Goal: Task Accomplishment & Management: Use online tool/utility

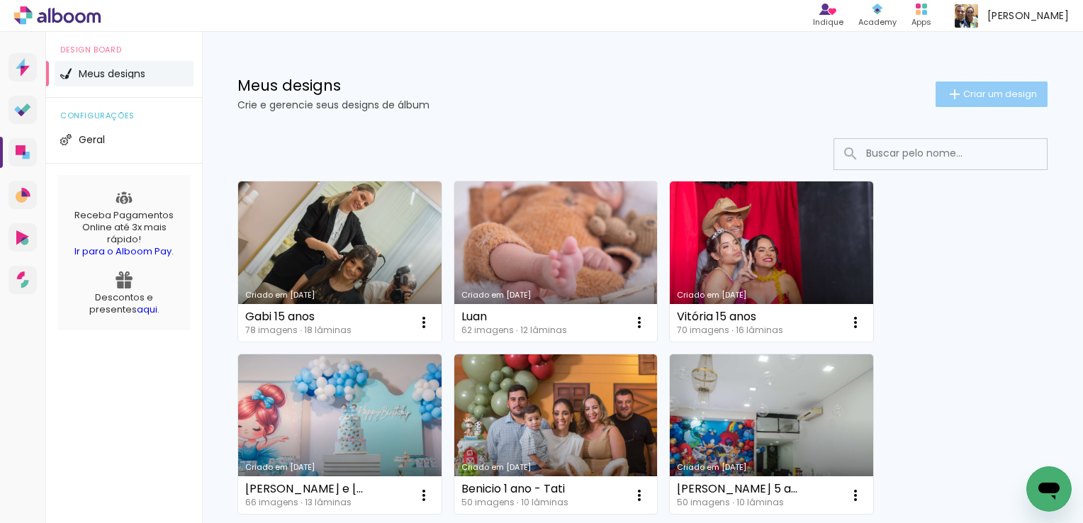
click at [952, 106] on paper-button "Criar um design" at bounding box center [991, 94] width 112 height 26
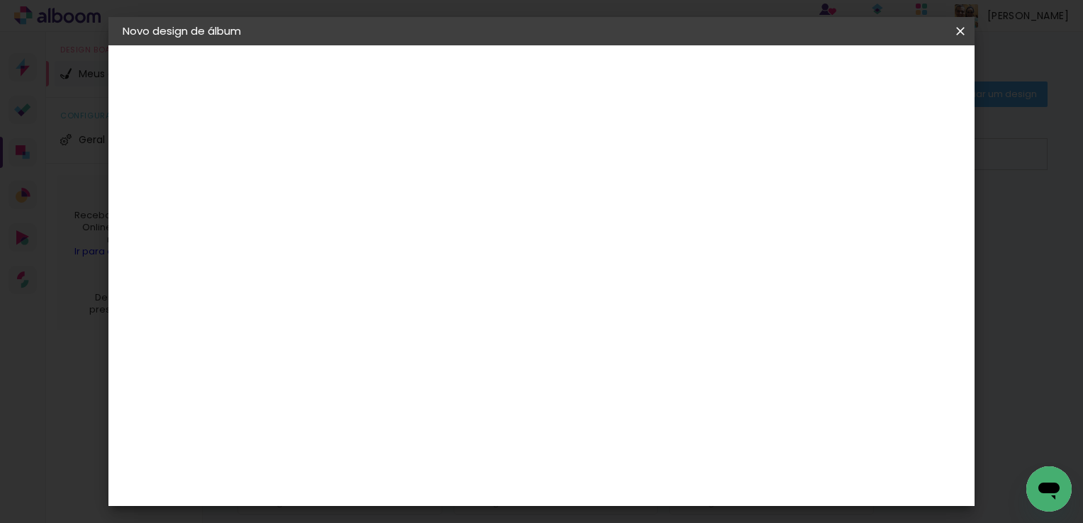
click at [354, 202] on div at bounding box center [354, 201] width 0 height 1
type input "Dirce"
type paper-input "Dirce"
type input "Dirce 51 anos"
type paper-input "Dirce 51 anos"
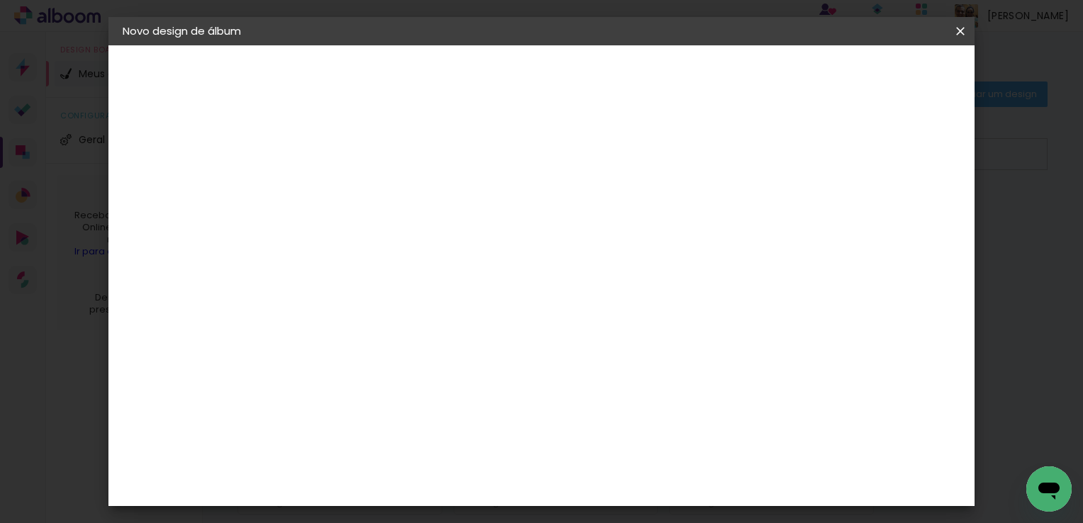
click at [0, 0] on slot "Avançar" at bounding box center [0, 0] width 0 height 0
click at [462, 267] on input at bounding box center [390, 270] width 143 height 18
type input "quali"
type paper-input "quali"
click at [422, 325] on paper-item "Quality" at bounding box center [376, 320] width 125 height 31
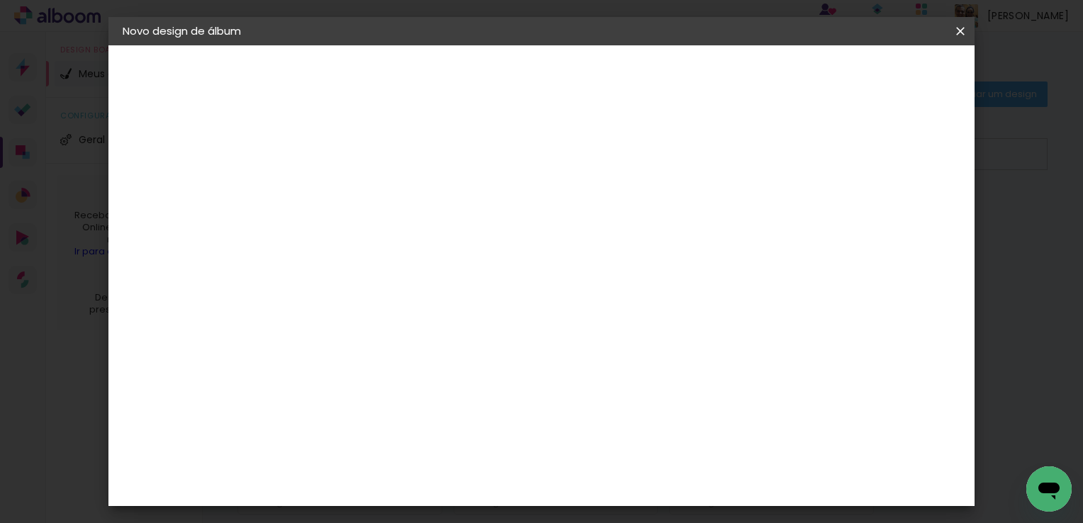
click at [581, 86] on paper-button "Avançar" at bounding box center [546, 75] width 69 height 24
click at [410, 236] on input "text" at bounding box center [381, 247] width 55 height 22
click at [0, 0] on slot "Encadernados" at bounding box center [0, 0] width 0 height 0
type input "Encadernados"
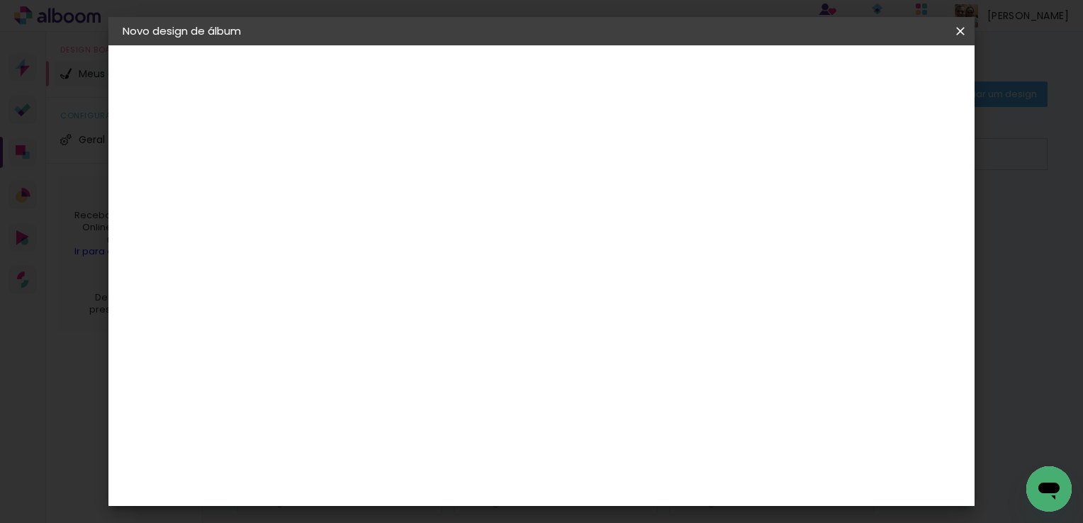
click at [0, 0] on slot "Avançar" at bounding box center [0, 0] width 0 height 0
click at [753, 79] on span "Iniciar design" at bounding box center [721, 75] width 64 height 10
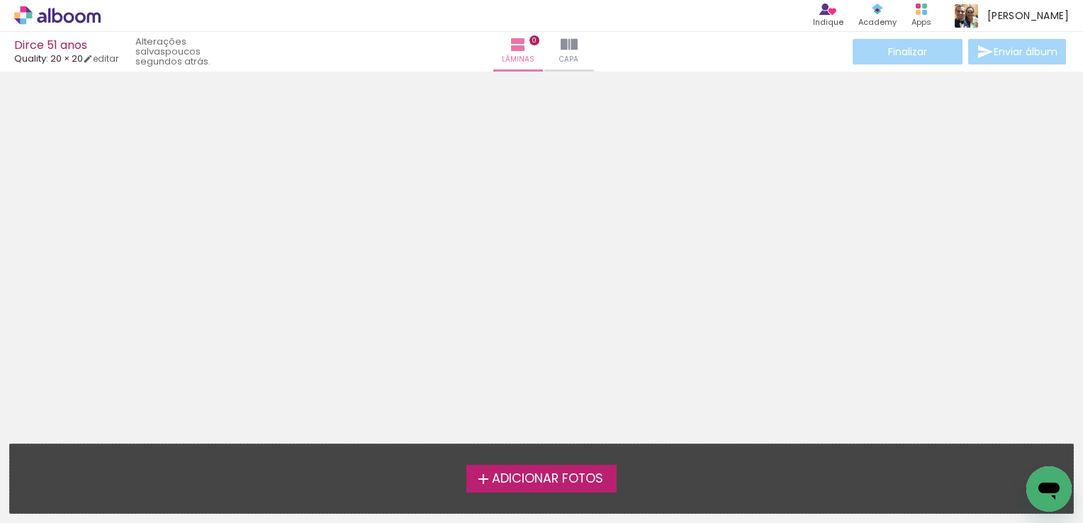
click at [587, 473] on span "Adicionar Fotos" at bounding box center [547, 479] width 111 height 13
click at [0, 0] on input "file" at bounding box center [0, 0] width 0 height 0
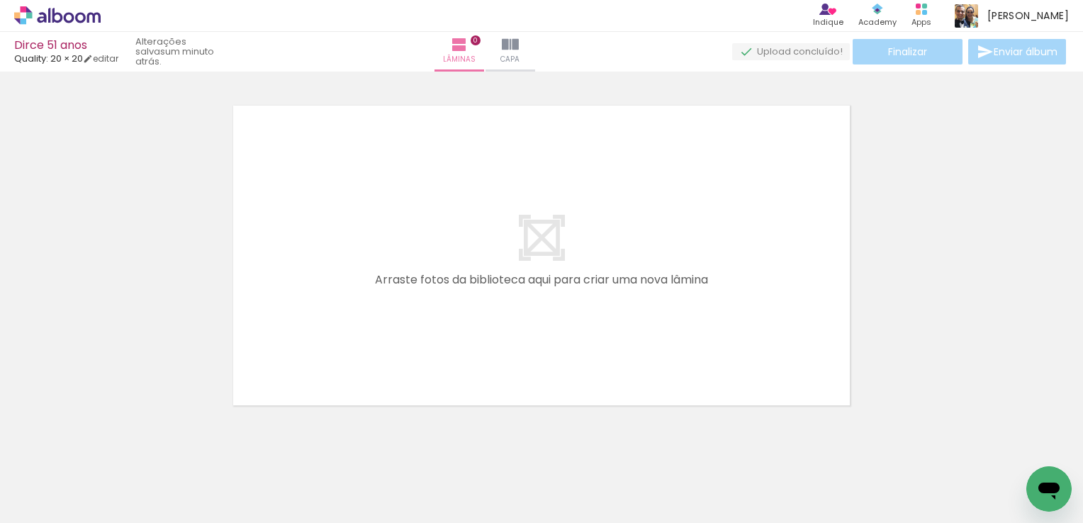
scroll to position [44, 0]
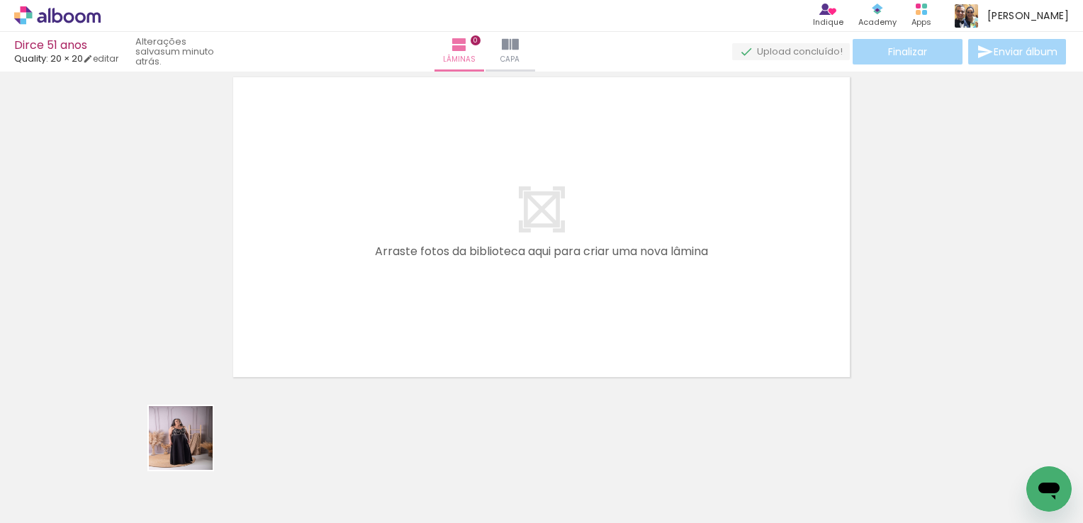
drag, startPoint x: 139, startPoint y: 485, endPoint x: 340, endPoint y: 294, distance: 277.2
click at [340, 288] on quentale-workspace at bounding box center [541, 261] width 1083 height 523
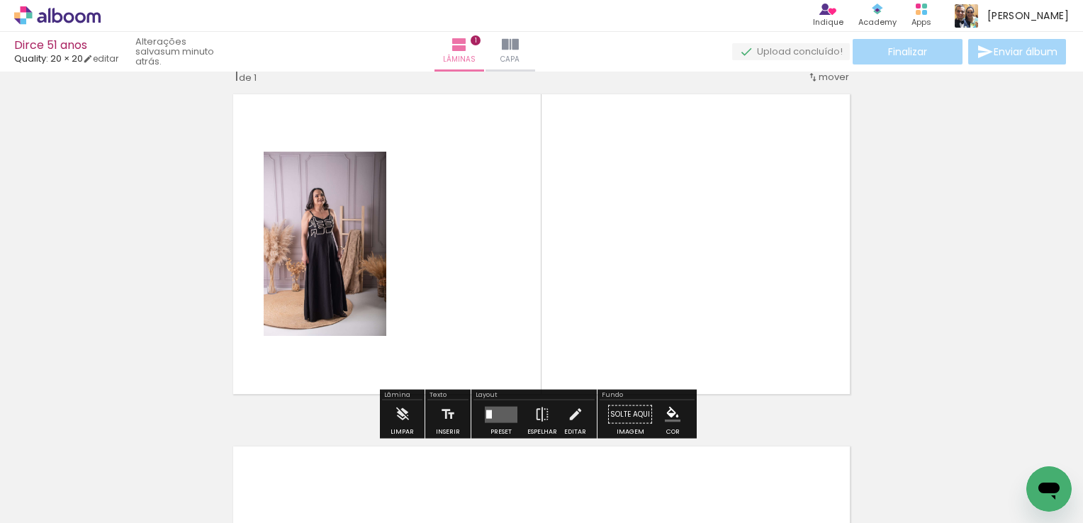
scroll to position [18, 0]
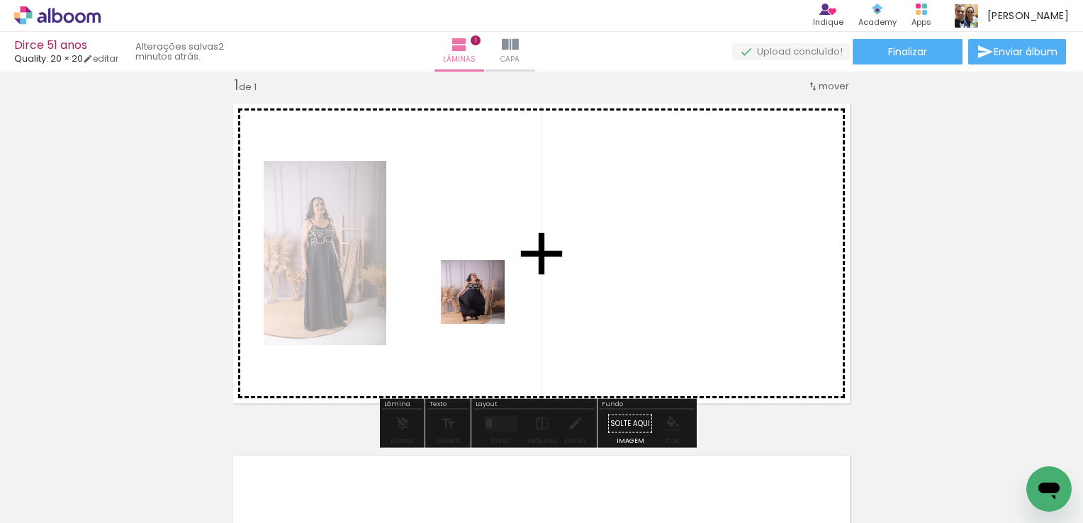
drag, startPoint x: 549, startPoint y: 489, endPoint x: 463, endPoint y: 276, distance: 229.2
click at [463, 276] on quentale-workspace at bounding box center [541, 261] width 1083 height 523
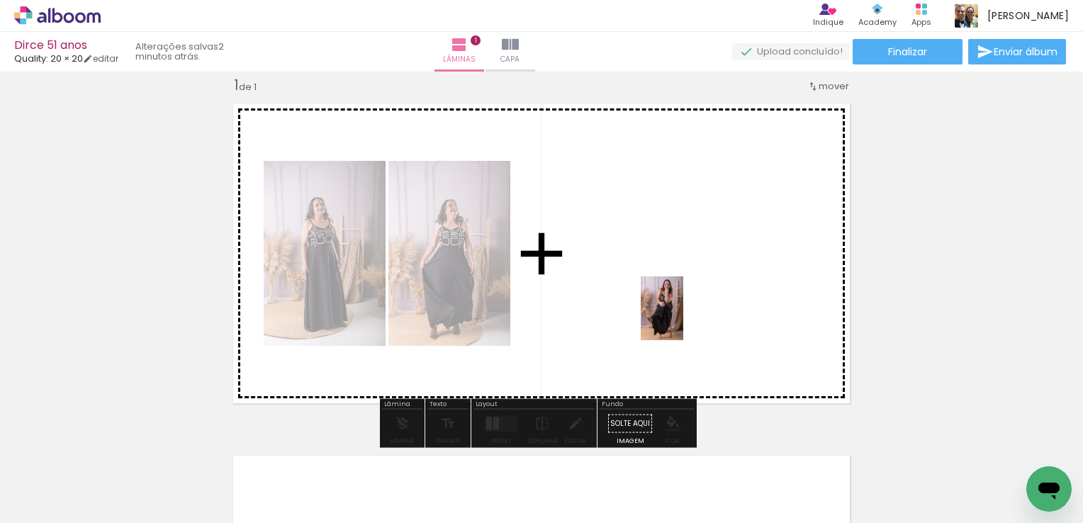
drag, startPoint x: 244, startPoint y: 487, endPoint x: 683, endPoint y: 319, distance: 470.3
click at [683, 319] on quentale-workspace at bounding box center [541, 261] width 1083 height 523
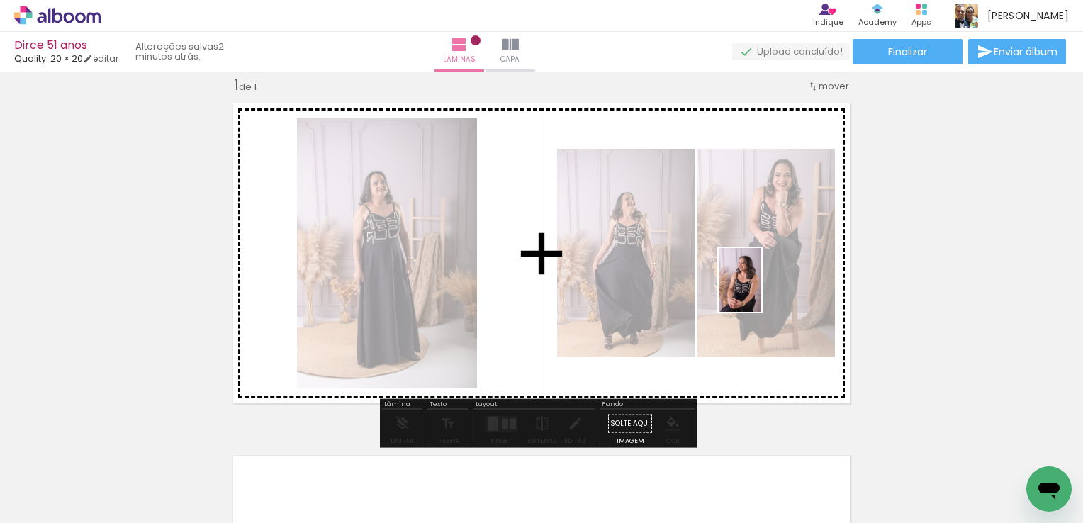
drag, startPoint x: 308, startPoint y: 491, endPoint x: 776, endPoint y: 291, distance: 509.5
click at [776, 291] on quentale-workspace at bounding box center [541, 261] width 1083 height 523
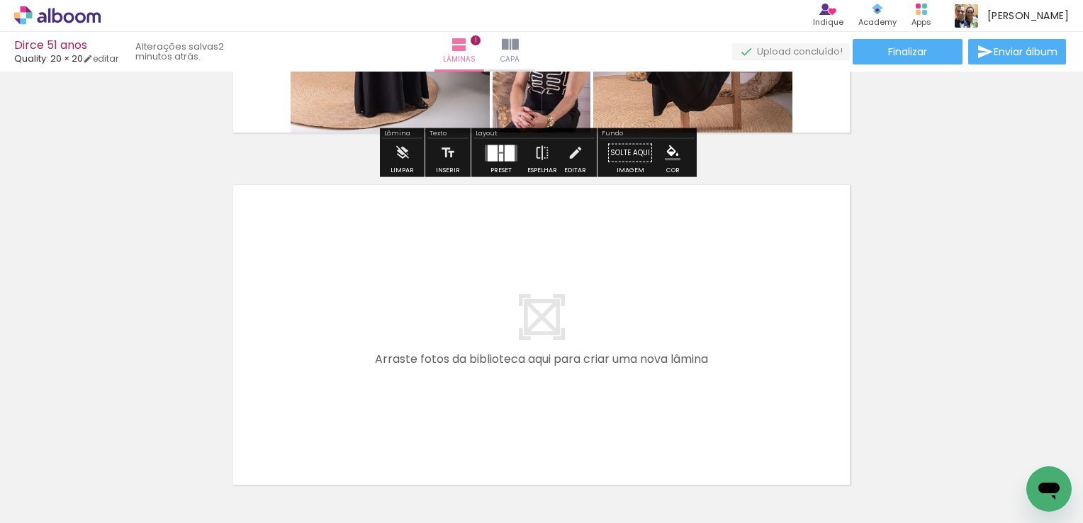
scroll to position [301, 0]
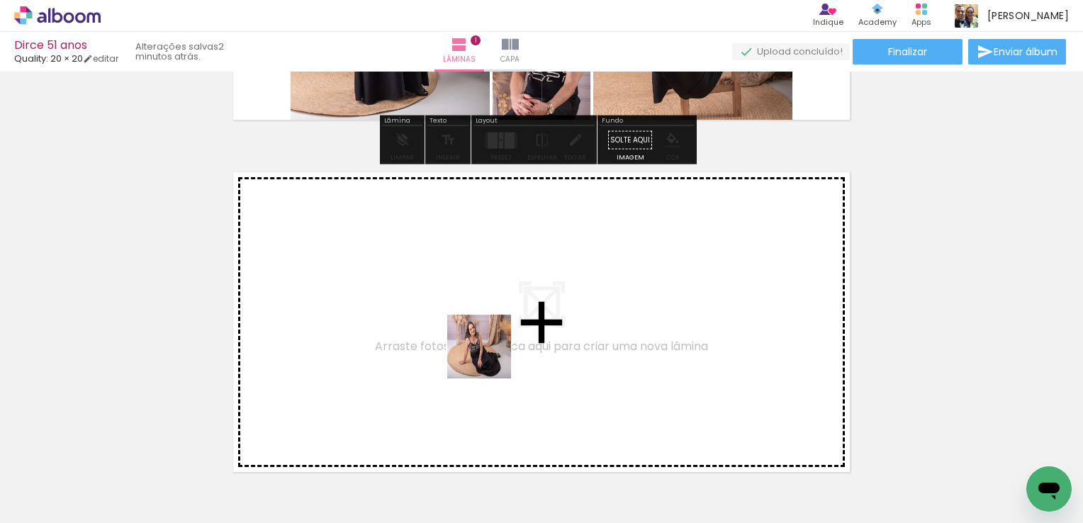
drag, startPoint x: 402, startPoint y: 482, endPoint x: 475, endPoint y: 478, distance: 72.4
click at [491, 355] on quentale-workspace at bounding box center [541, 261] width 1083 height 523
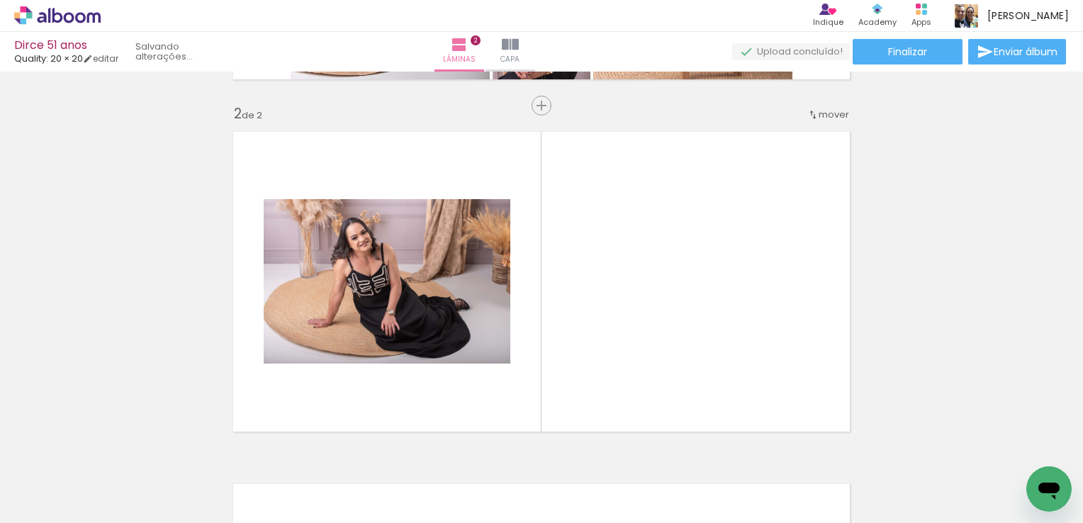
scroll to position [370, 0]
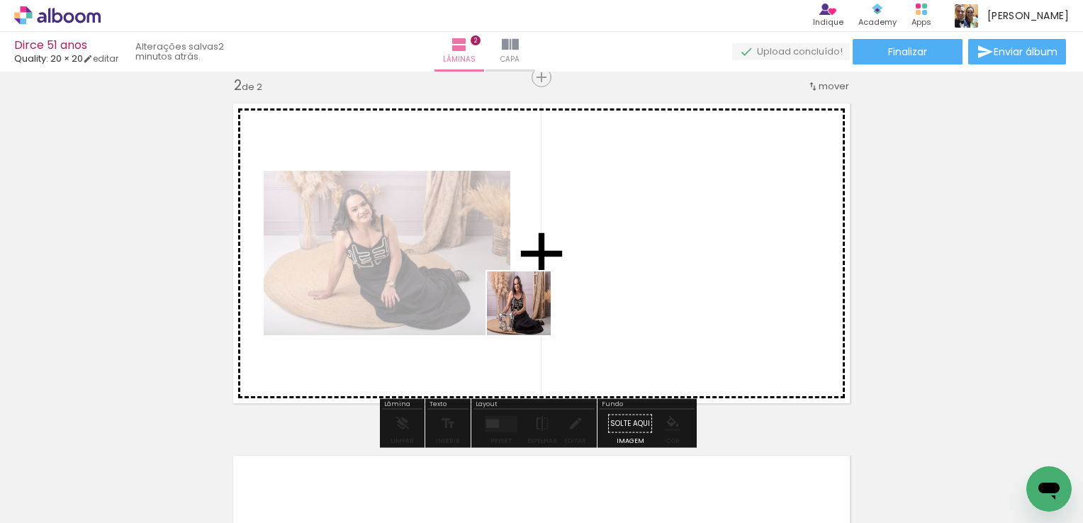
drag, startPoint x: 502, startPoint y: 443, endPoint x: 529, endPoint y: 305, distance: 140.8
click at [529, 305] on quentale-workspace at bounding box center [541, 261] width 1083 height 523
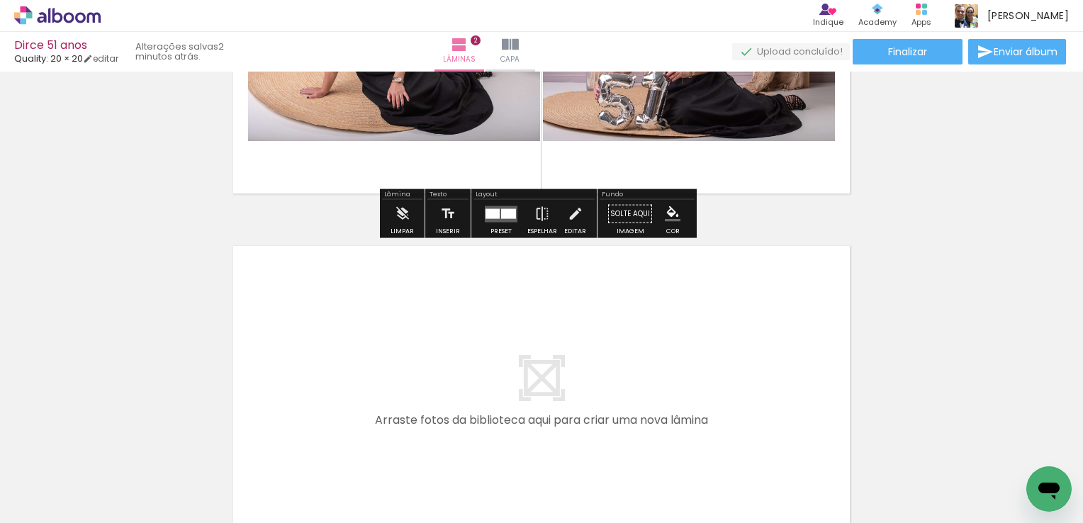
scroll to position [653, 0]
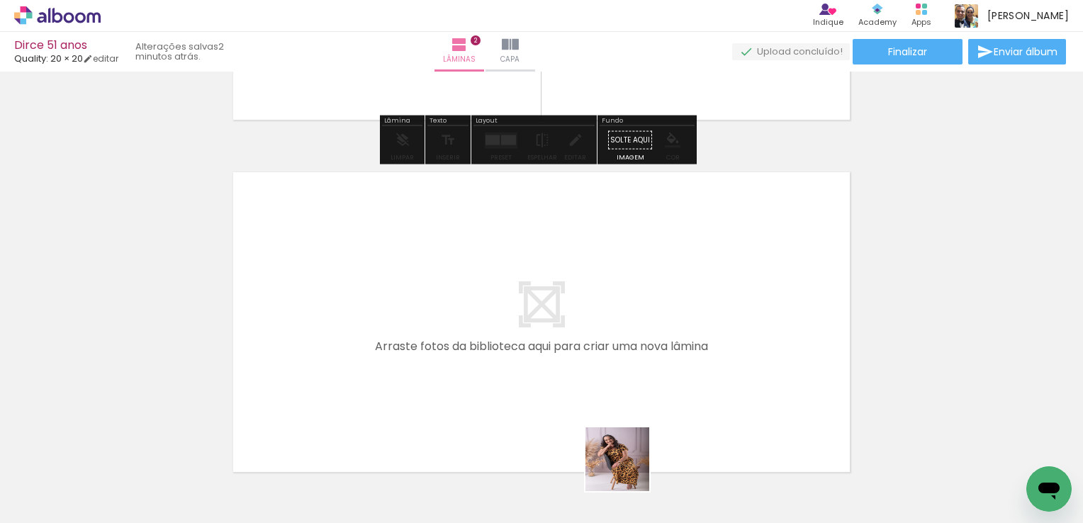
drag, startPoint x: 626, startPoint y: 483, endPoint x: 602, endPoint y: 361, distance: 124.4
click at [602, 361] on quentale-workspace at bounding box center [541, 261] width 1083 height 523
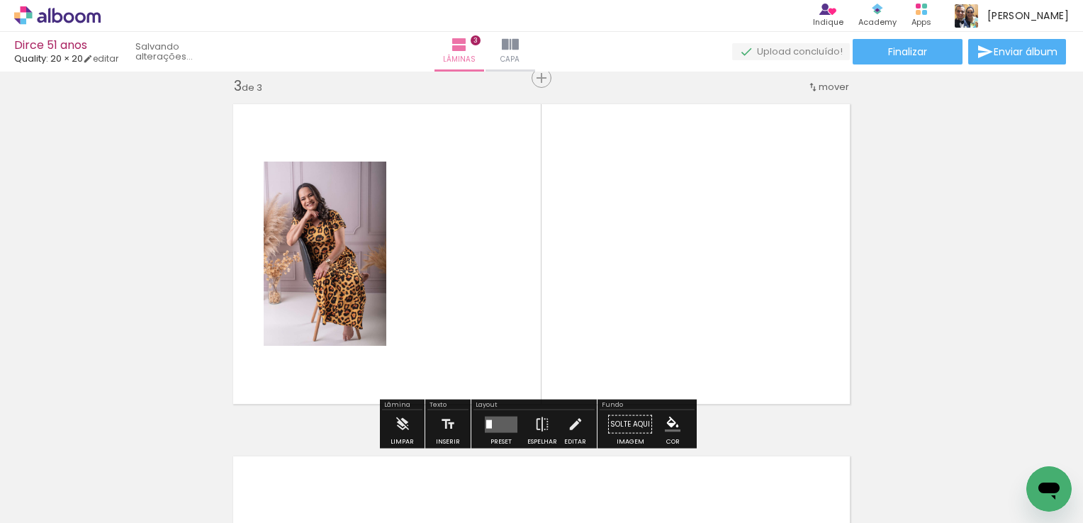
scroll to position [722, 0]
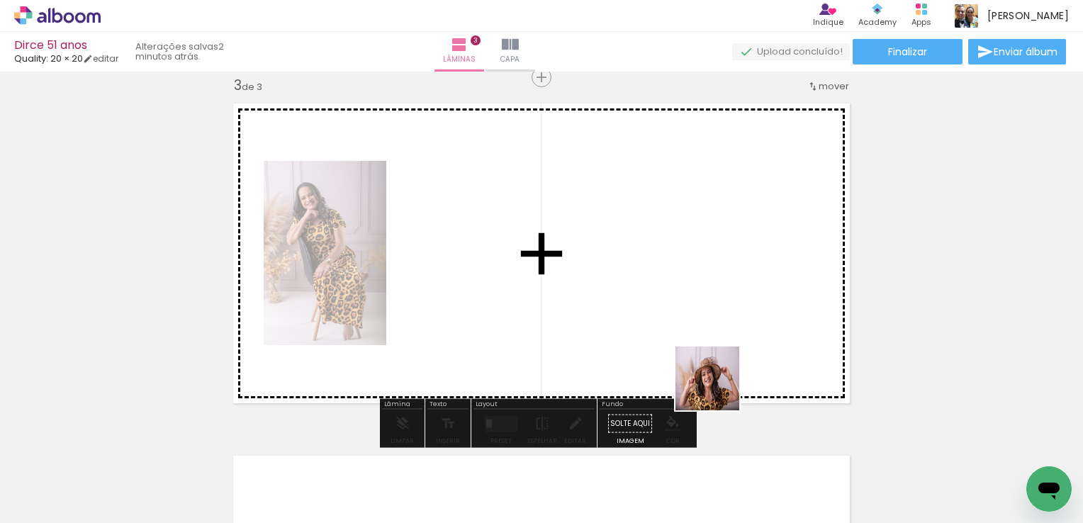
drag, startPoint x: 714, startPoint y: 485, endPoint x: 709, endPoint y: 287, distance: 198.5
click at [709, 287] on quentale-workspace at bounding box center [541, 261] width 1083 height 523
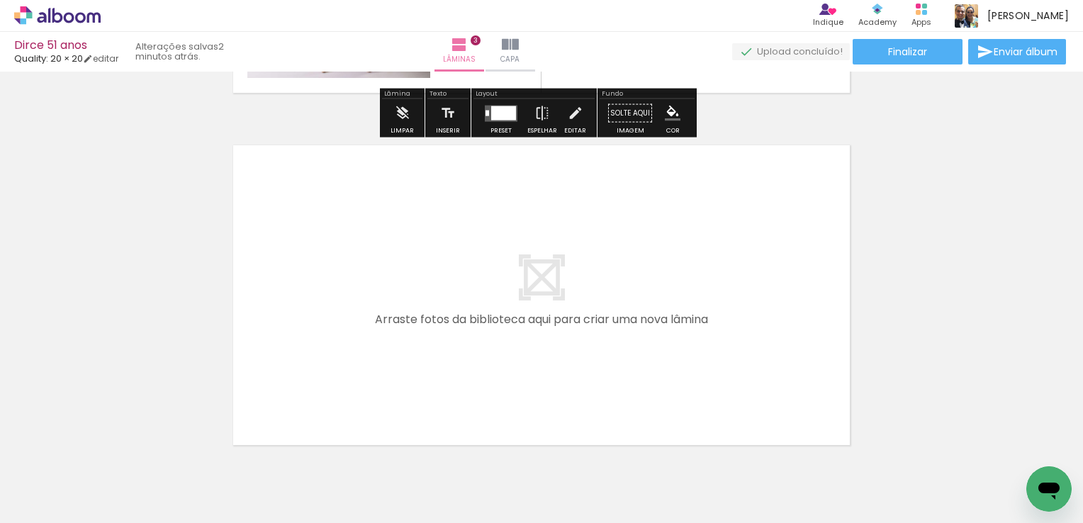
scroll to position [1076, 0]
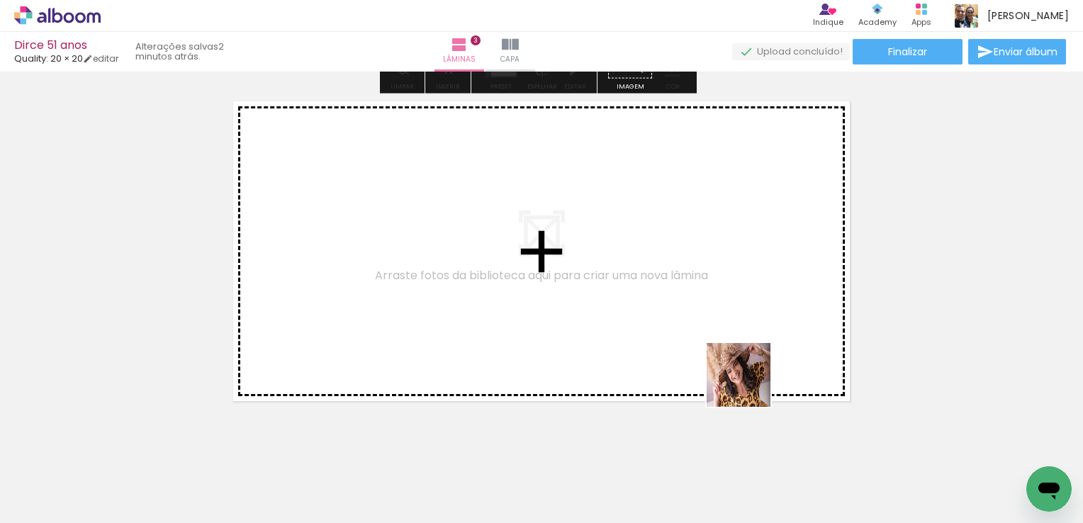
drag, startPoint x: 788, startPoint y: 477, endPoint x: 721, endPoint y: 326, distance: 165.0
click at [721, 326] on quentale-workspace at bounding box center [541, 261] width 1083 height 523
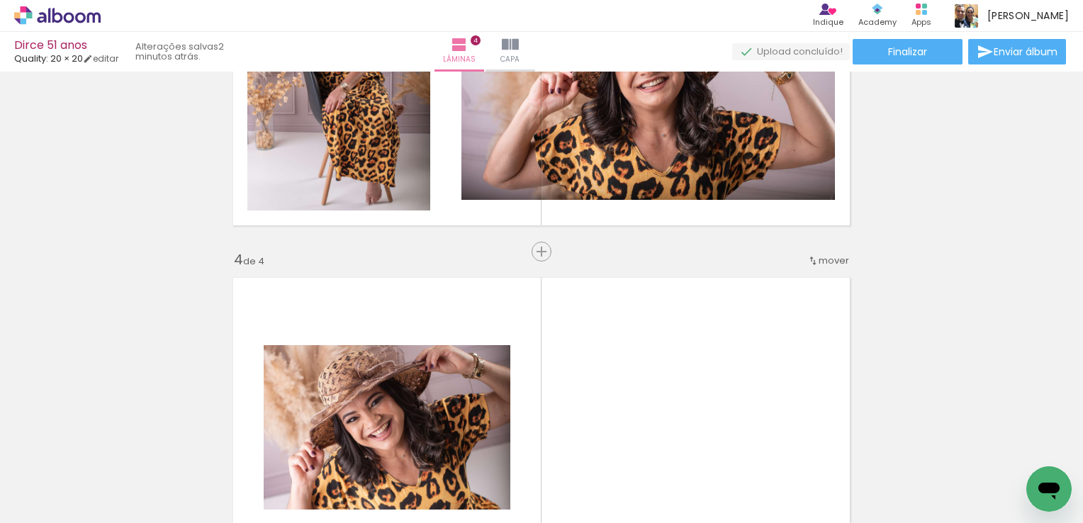
scroll to position [1003, 0]
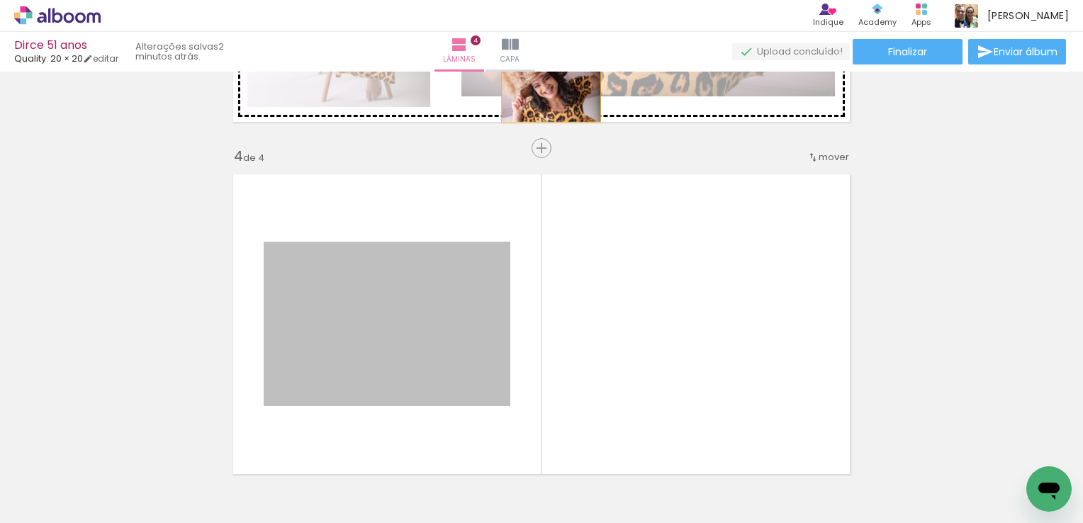
drag, startPoint x: 510, startPoint y: 205, endPoint x: 548, endPoint y: 86, distance: 125.7
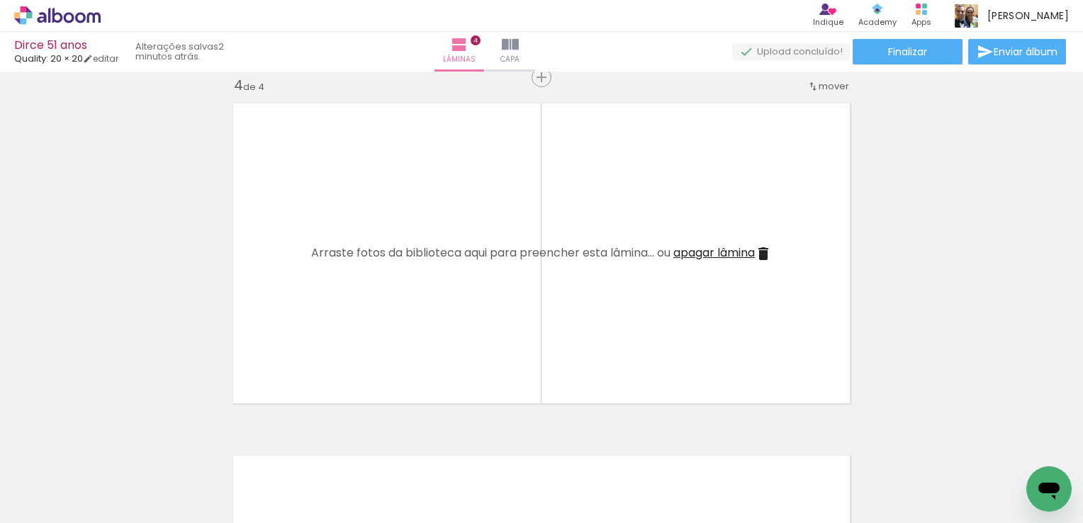
scroll to position [0, 582]
drag, startPoint x: 283, startPoint y: 469, endPoint x: 325, endPoint y: 372, distance: 105.7
click at [316, 310] on quentale-workspace at bounding box center [541, 261] width 1083 height 523
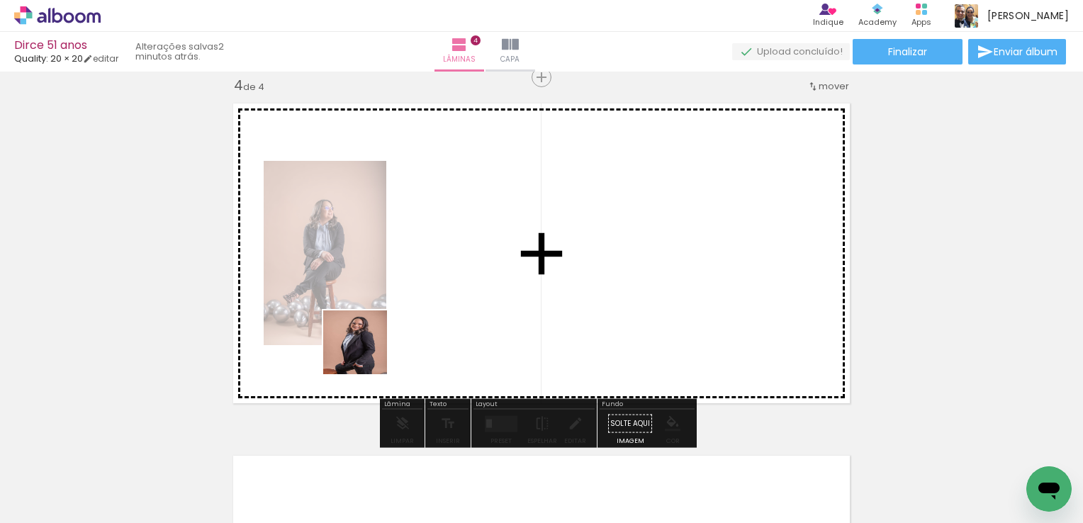
drag, startPoint x: 353, startPoint y: 453, endPoint x: 393, endPoint y: 408, distance: 60.3
click at [366, 342] on quentale-workspace at bounding box center [541, 261] width 1083 height 523
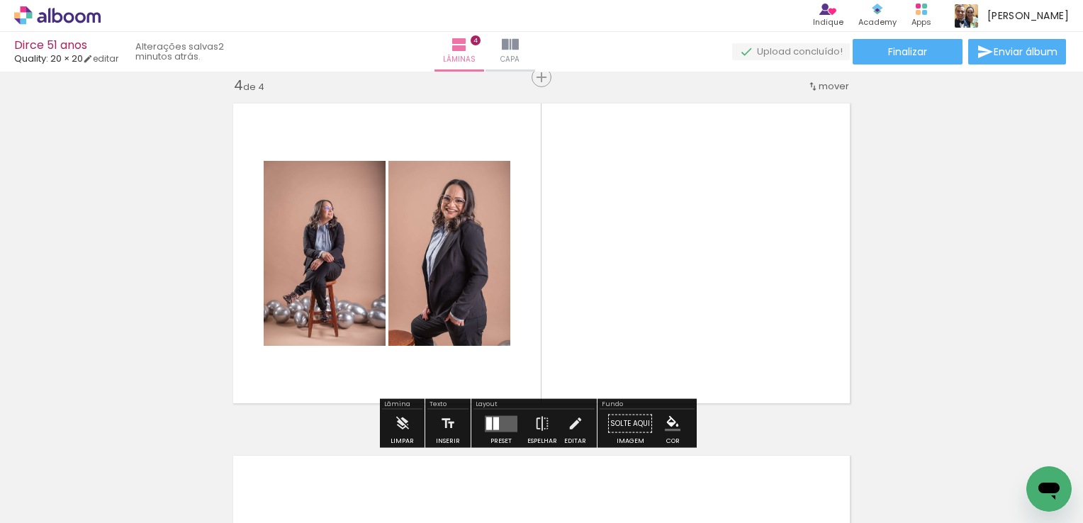
drag, startPoint x: 444, startPoint y: 476, endPoint x: 505, endPoint y: 292, distance: 194.0
click at [467, 286] on quentale-workspace at bounding box center [541, 261] width 1083 height 523
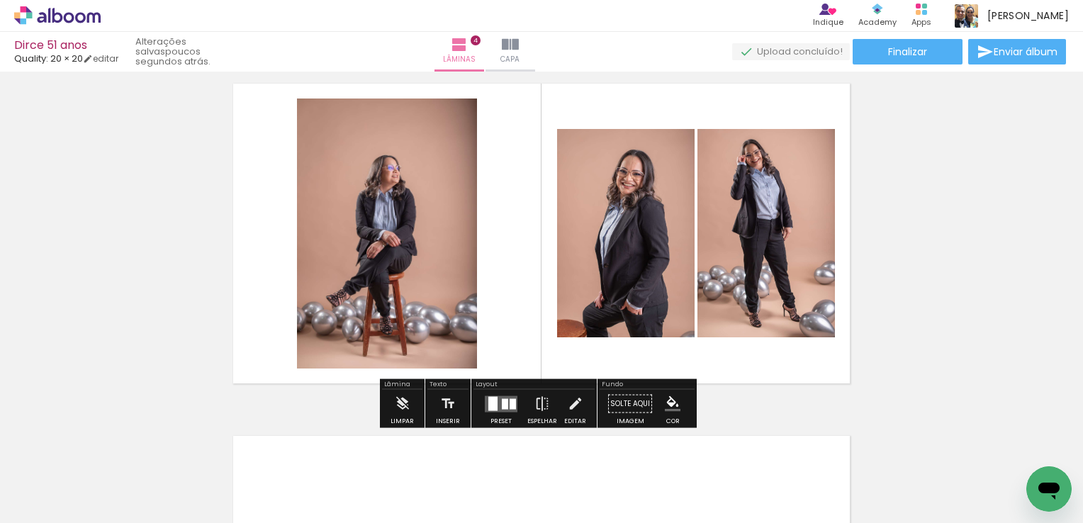
scroll to position [1098, 0]
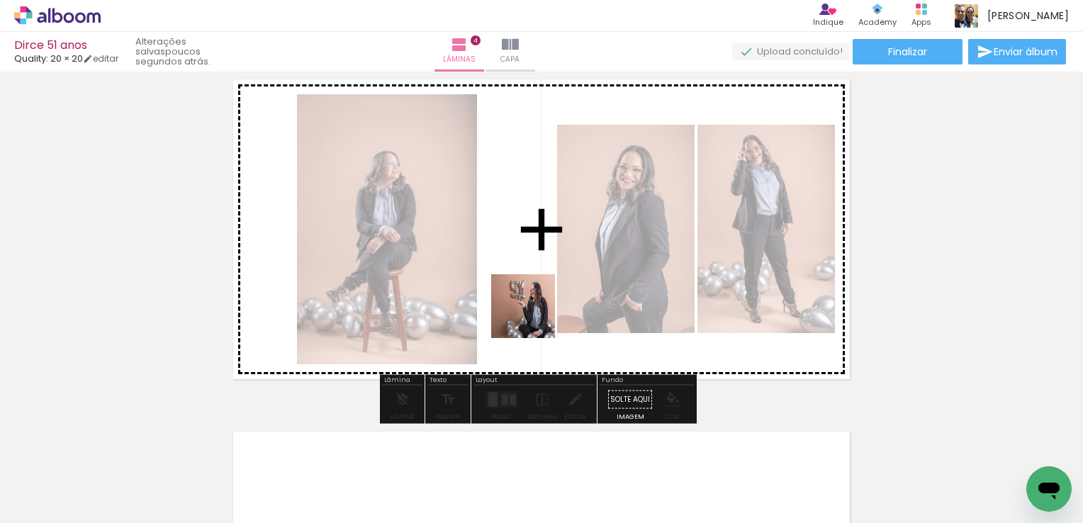
drag, startPoint x: 497, startPoint y: 485, endPoint x: 539, endPoint y: 439, distance: 61.7
click at [541, 278] on quentale-workspace at bounding box center [541, 261] width 1083 height 523
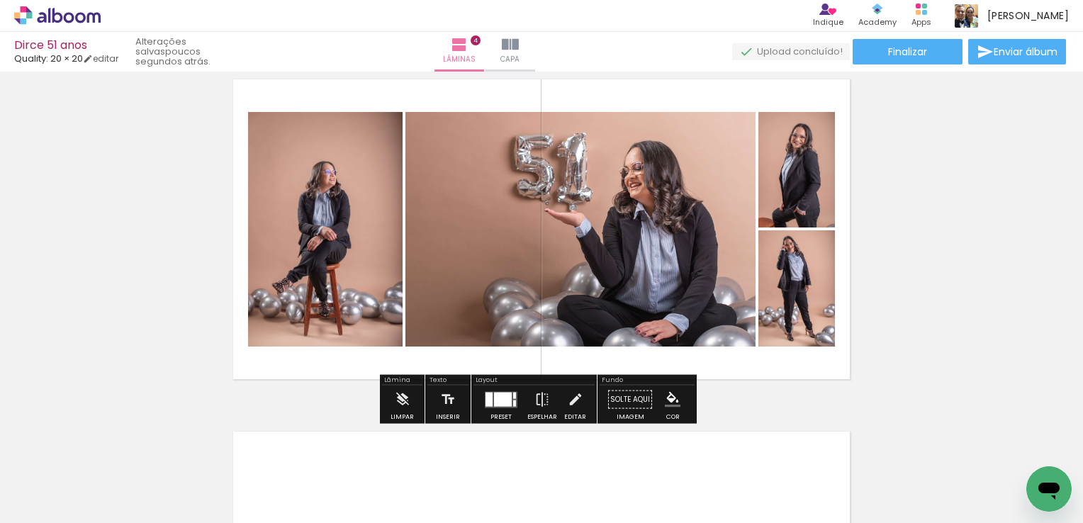
click at [539, 451] on quentale-thumb at bounding box center [548, 474] width 79 height 81
drag, startPoint x: 548, startPoint y: 466, endPoint x: 615, endPoint y: 407, distance: 89.3
click at [575, 249] on quentale-workspace at bounding box center [541, 261] width 1083 height 523
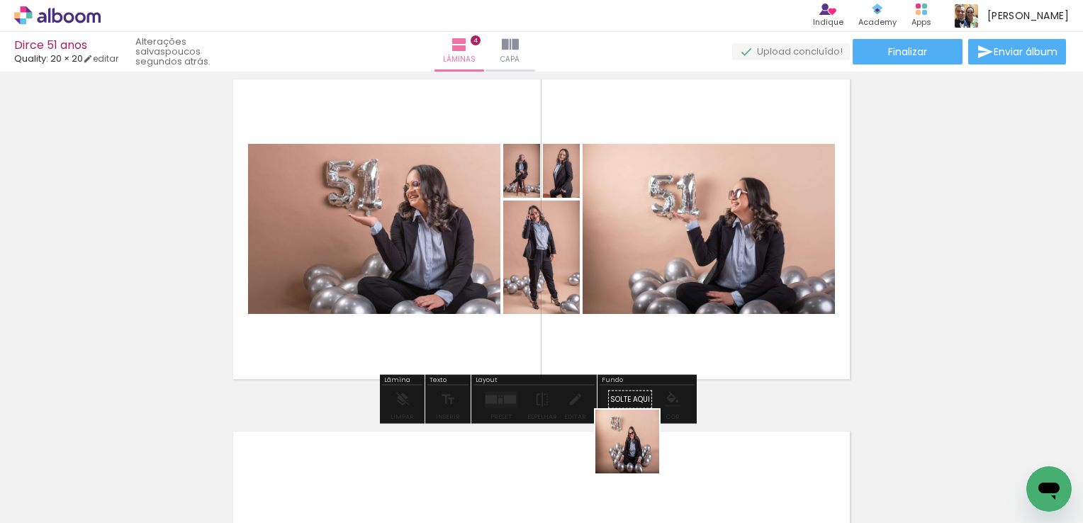
drag, startPoint x: 636, startPoint y: 478, endPoint x: 638, endPoint y: 276, distance: 202.0
click at [638, 282] on quentale-workspace at bounding box center [541, 261] width 1083 height 523
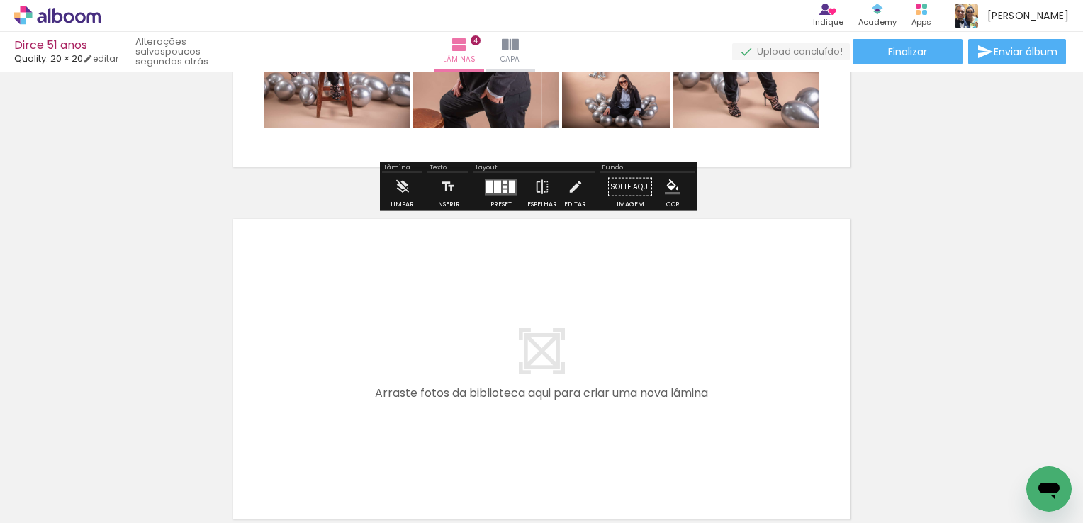
drag, startPoint x: 713, startPoint y: 483, endPoint x: 760, endPoint y: 458, distance: 53.6
click at [701, 362] on quentale-workspace at bounding box center [541, 261] width 1083 height 523
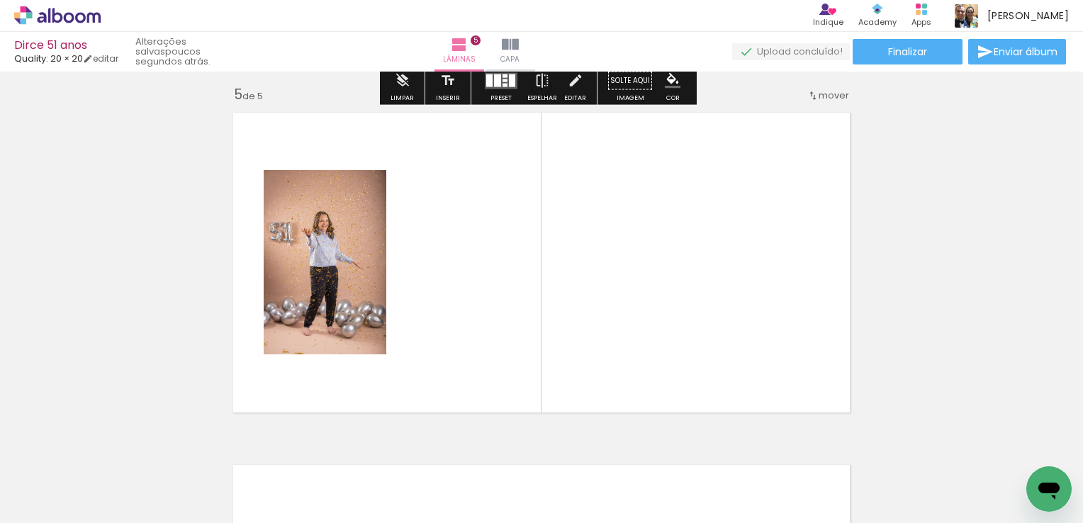
scroll to position [1426, 0]
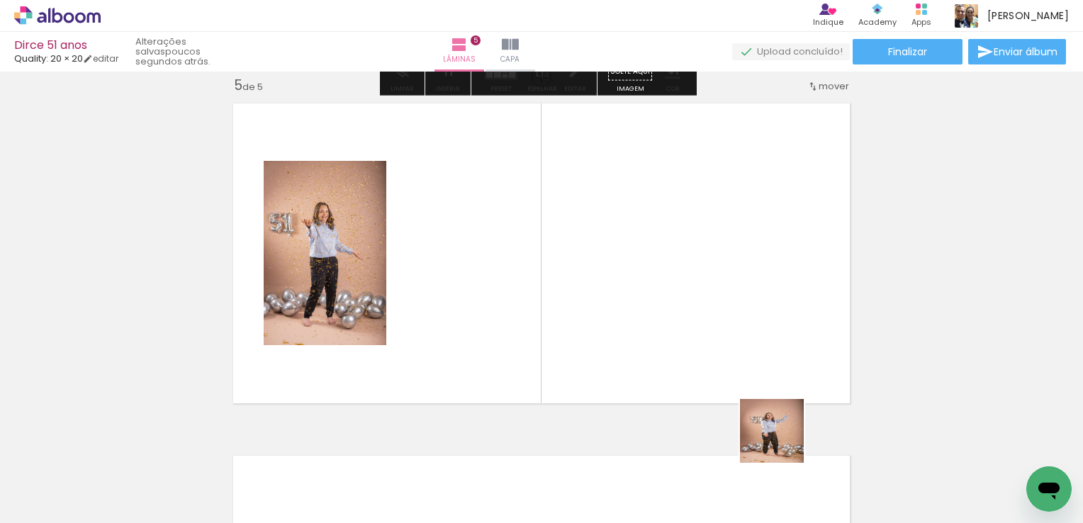
drag, startPoint x: 788, startPoint y: 486, endPoint x: 804, endPoint y: 404, distance: 83.8
click at [765, 350] on quentale-workspace at bounding box center [541, 261] width 1083 height 523
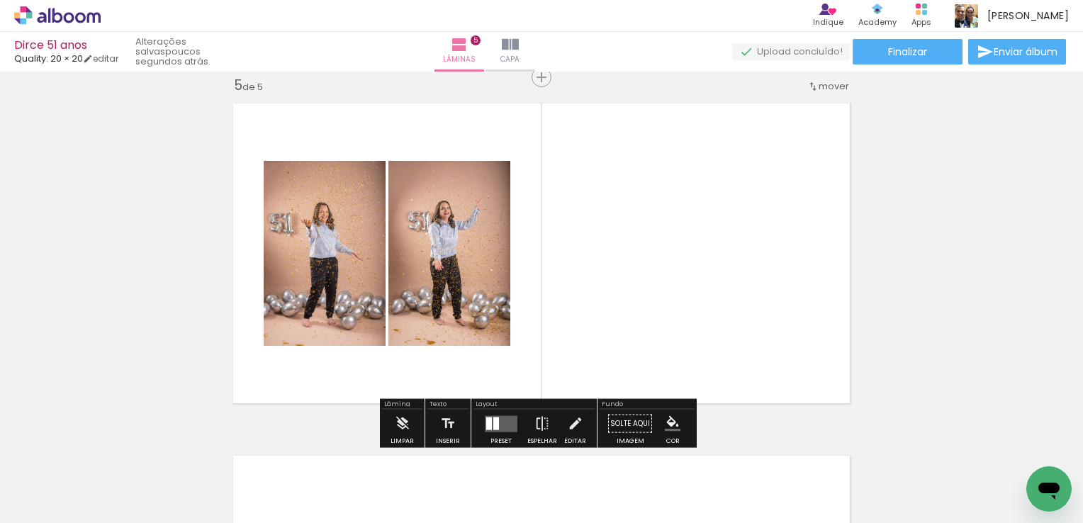
drag, startPoint x: 874, startPoint y: 470, endPoint x: 801, endPoint y: 390, distance: 108.9
click at [723, 314] on quentale-workspace at bounding box center [541, 261] width 1083 height 523
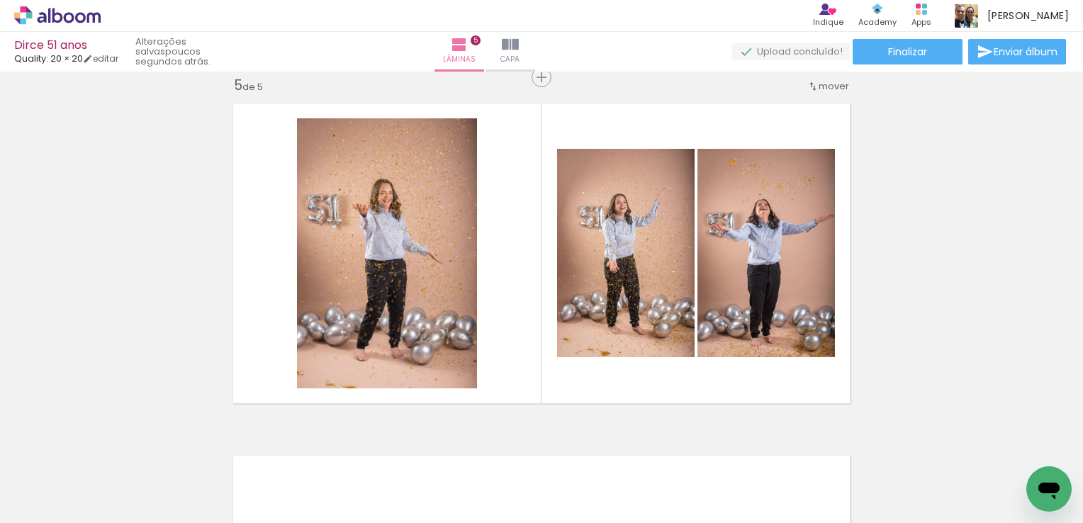
drag, startPoint x: 957, startPoint y: 488, endPoint x: 757, endPoint y: 288, distance: 281.6
click at [759, 289] on quentale-workspace at bounding box center [541, 261] width 1083 height 523
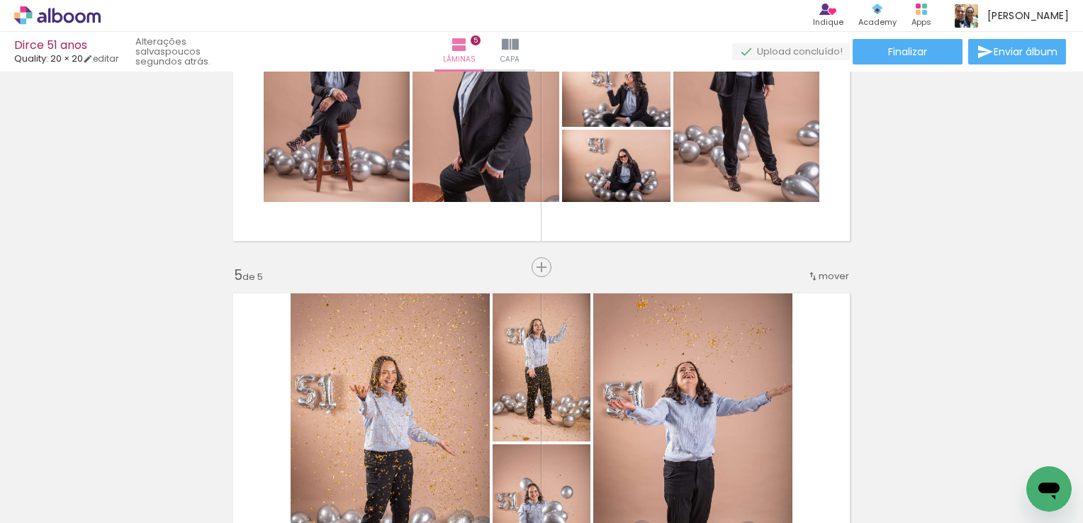
scroll to position [1214, 0]
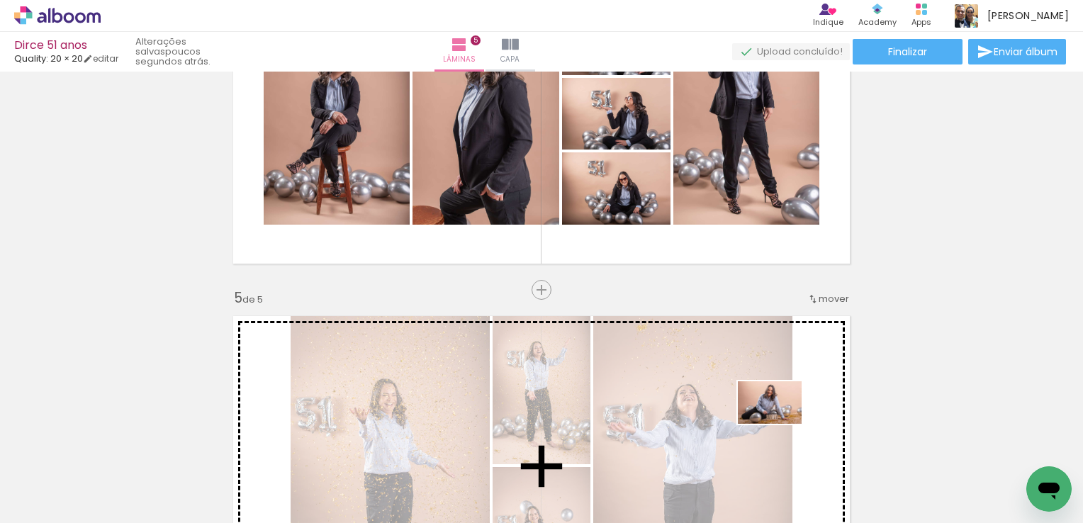
drag, startPoint x: 1010, startPoint y: 472, endPoint x: 791, endPoint y: 344, distance: 253.4
click at [779, 423] on quentale-workspace at bounding box center [541, 261] width 1083 height 523
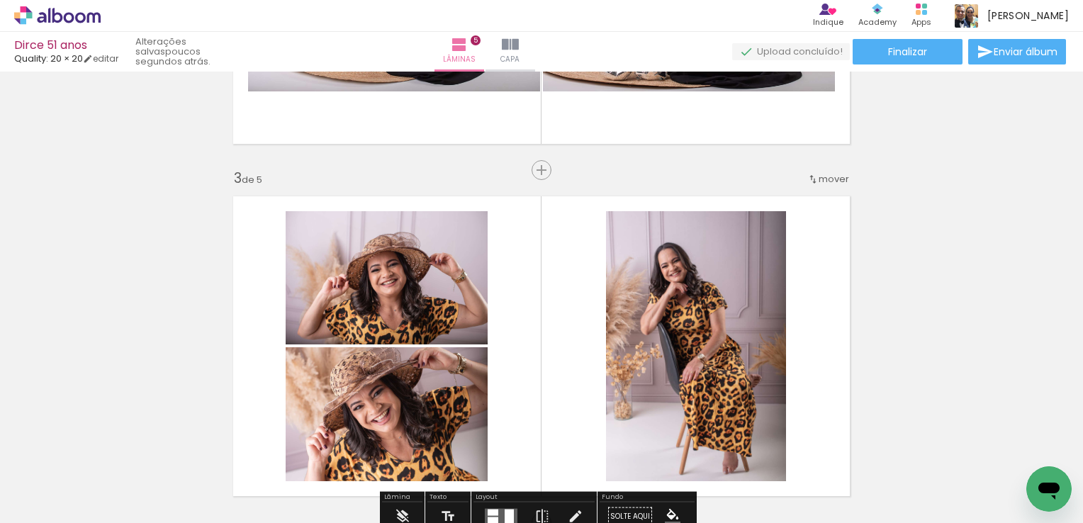
scroll to position [718, 0]
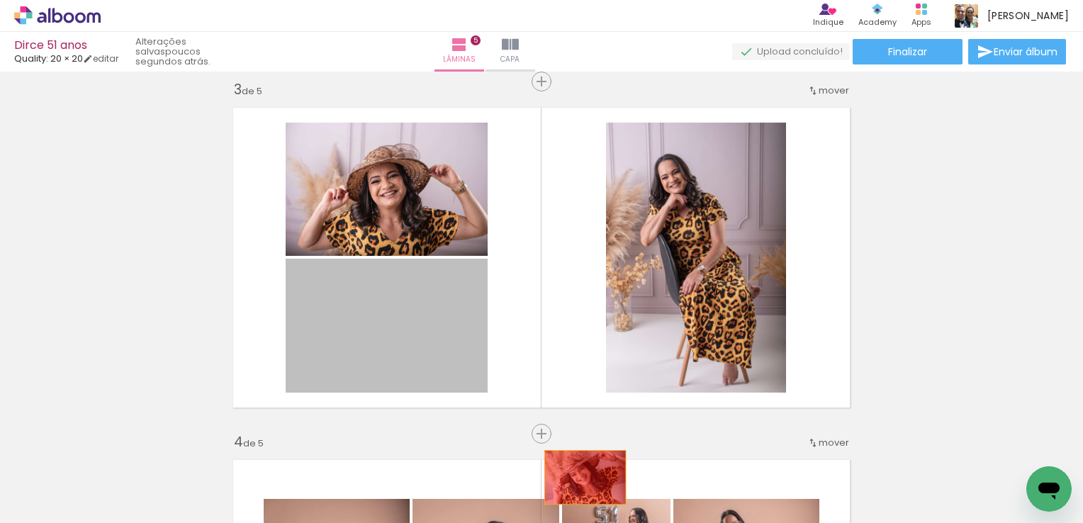
drag, startPoint x: 459, startPoint y: 344, endPoint x: 580, endPoint y: 477, distance: 179.1
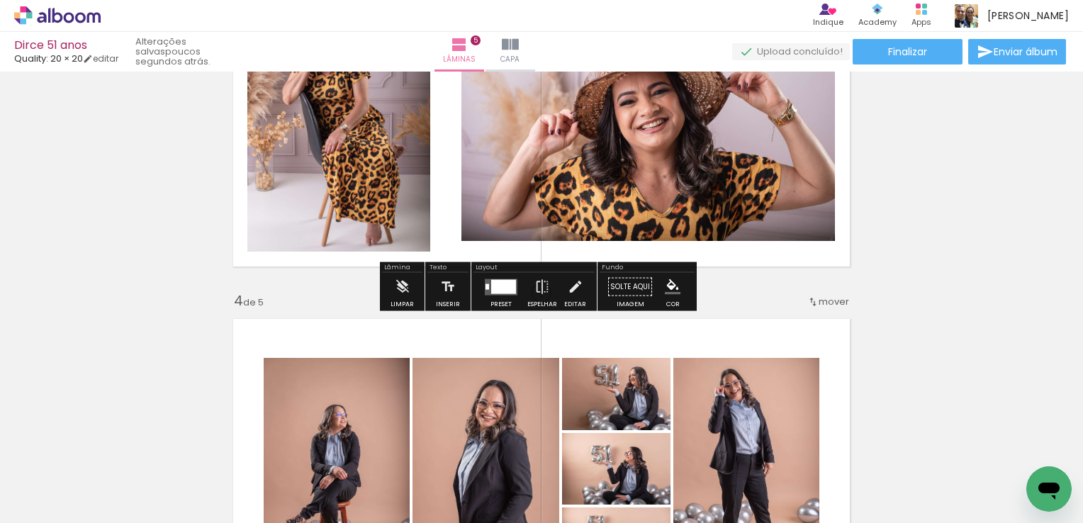
scroll to position [789, 0]
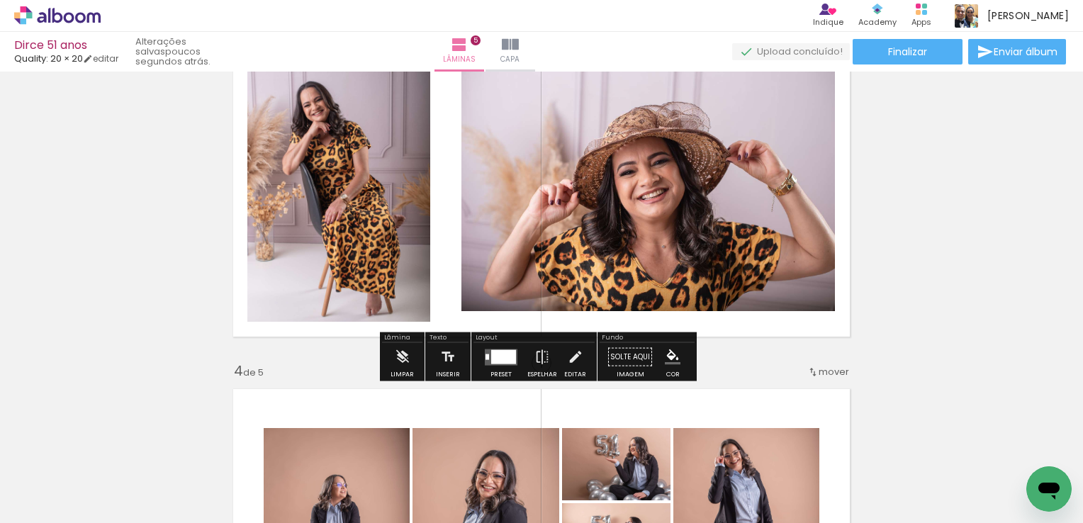
click at [966, 326] on div "Inserir lâmina 1 de 5 Inserir lâmina 2 de 5 Inserir lâmina 3 de 5 Inserir lâmin…" at bounding box center [541, 345] width 1083 height 2114
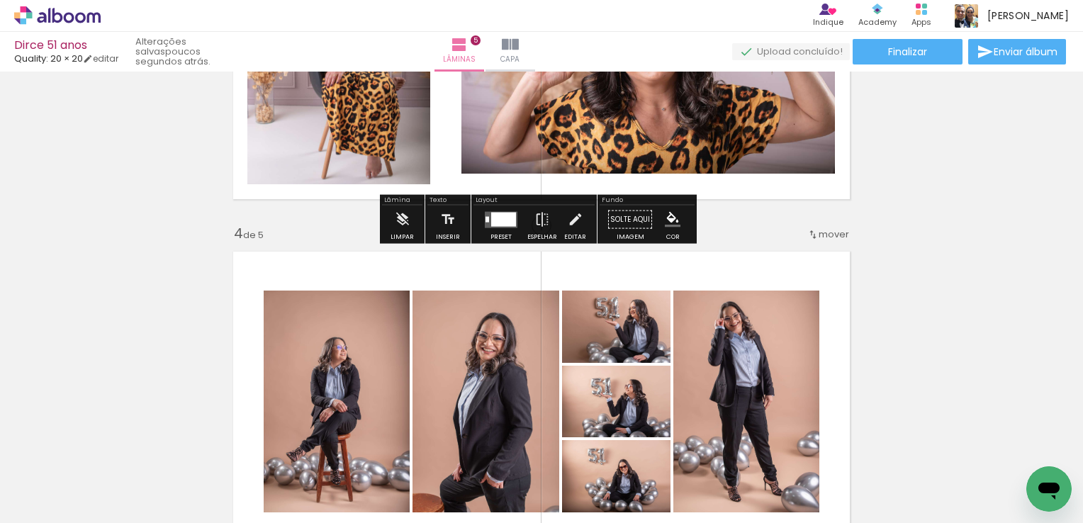
scroll to position [1001, 0]
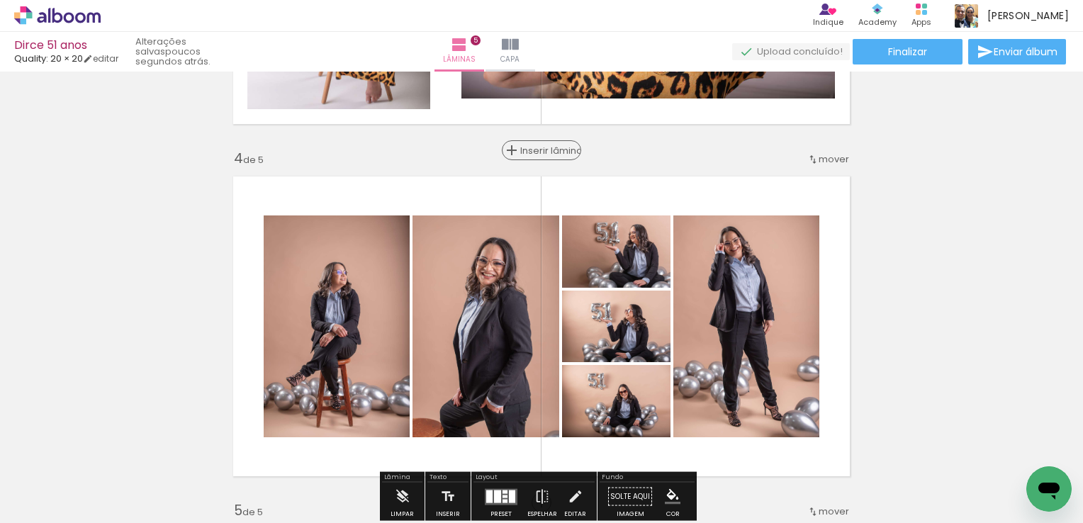
click at [539, 151] on span "Inserir lâmina" at bounding box center [547, 150] width 55 height 9
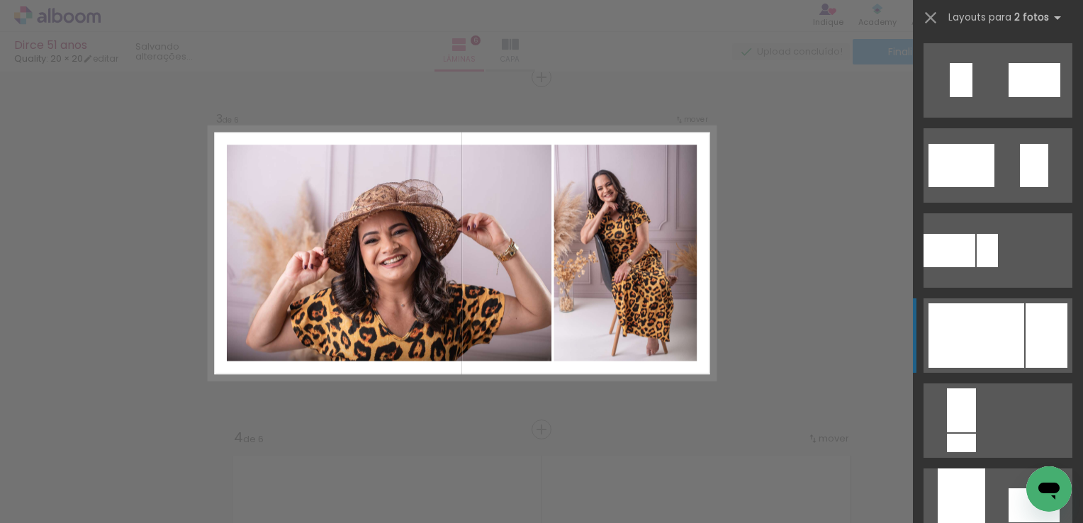
scroll to position [0, 624]
click at [1010, 321] on div at bounding box center [976, 335] width 96 height 64
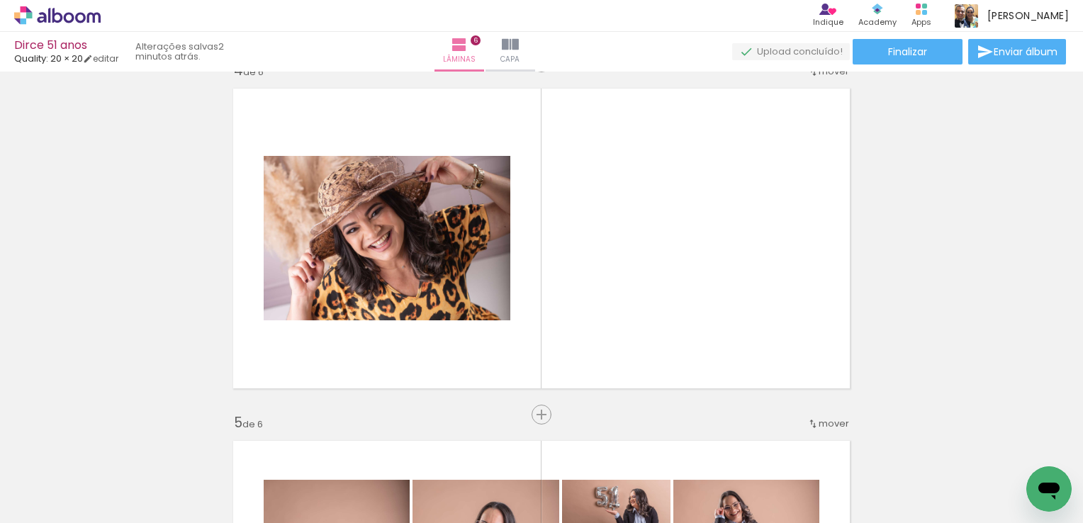
scroll to position [1147, 0]
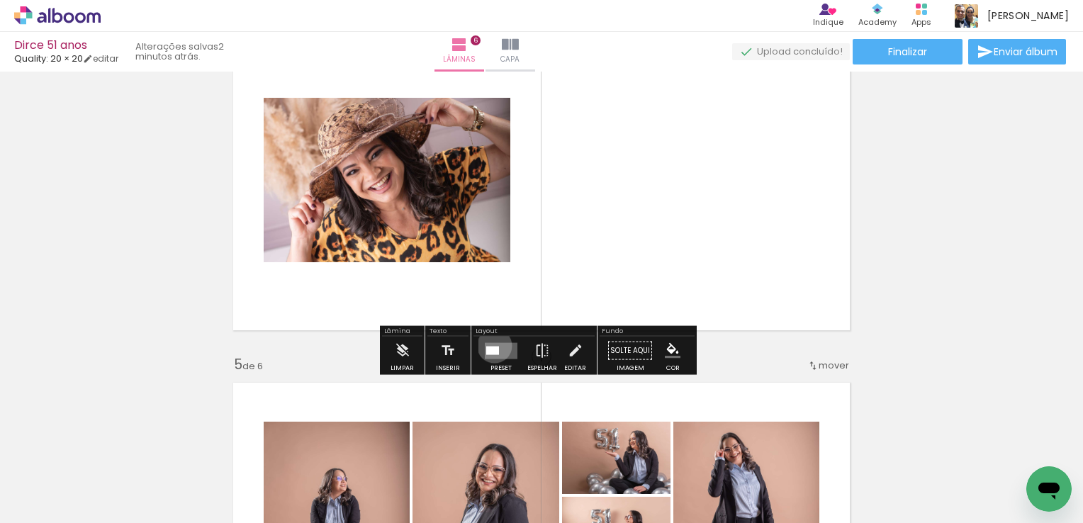
click at [491, 346] on div at bounding box center [492, 350] width 13 height 9
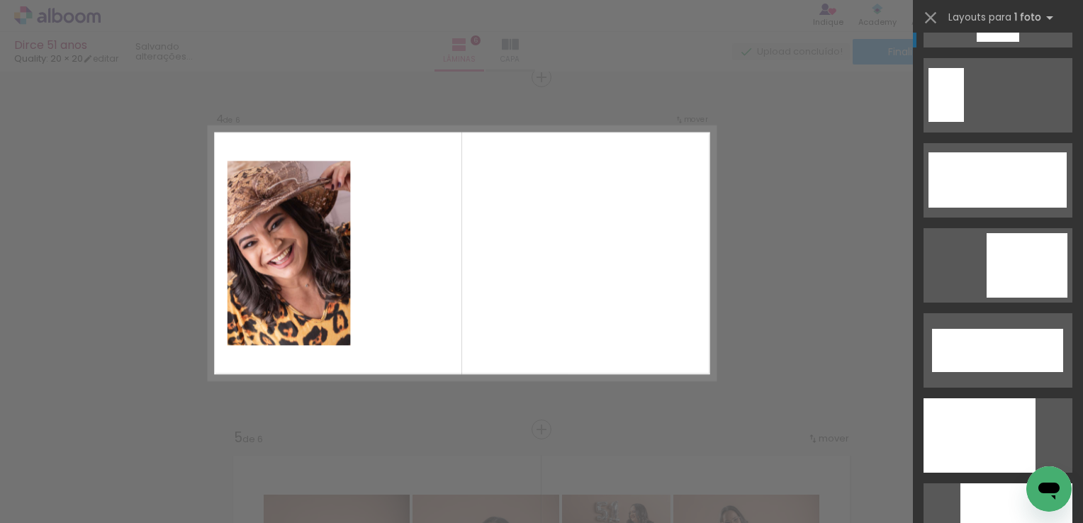
scroll to position [3472, 0]
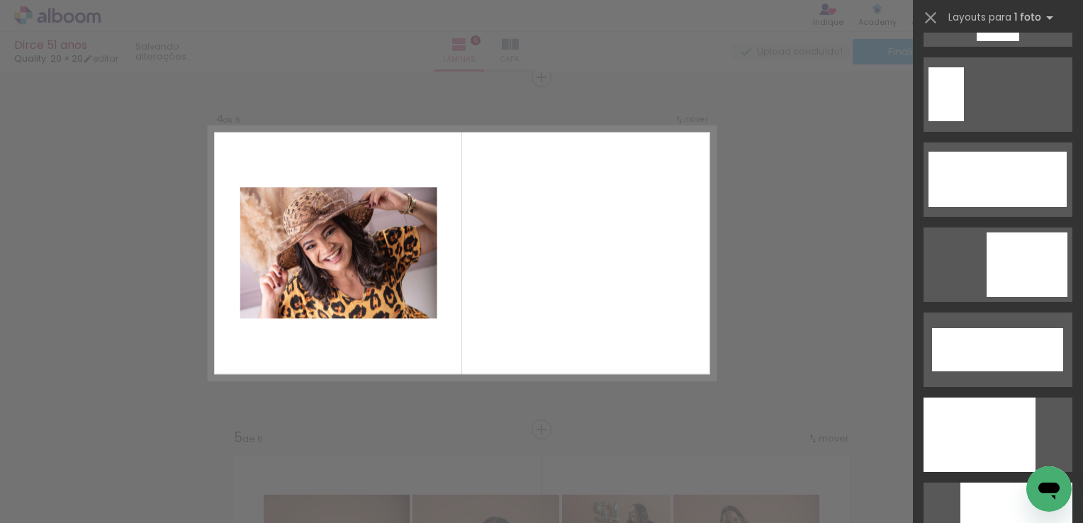
click at [802, 187] on div "Confirmar Cancelar" at bounding box center [541, 246] width 1083 height 2499
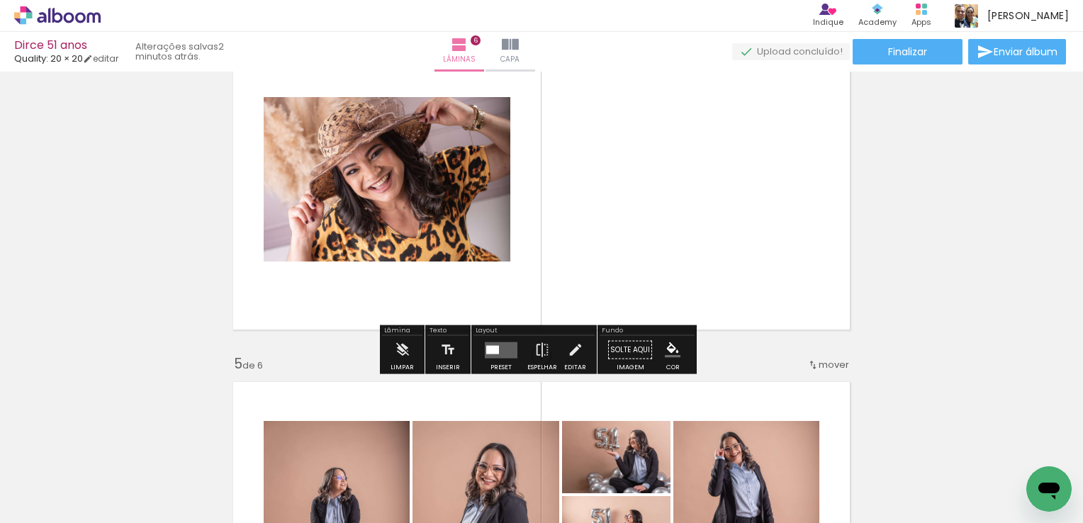
scroll to position [1429, 0]
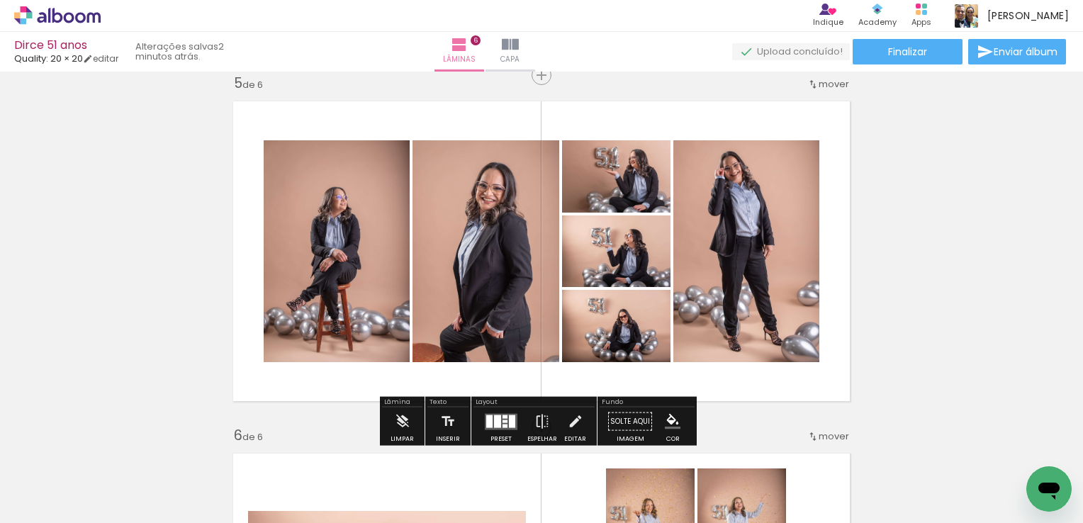
click at [509, 418] on div at bounding box center [512, 421] width 6 height 13
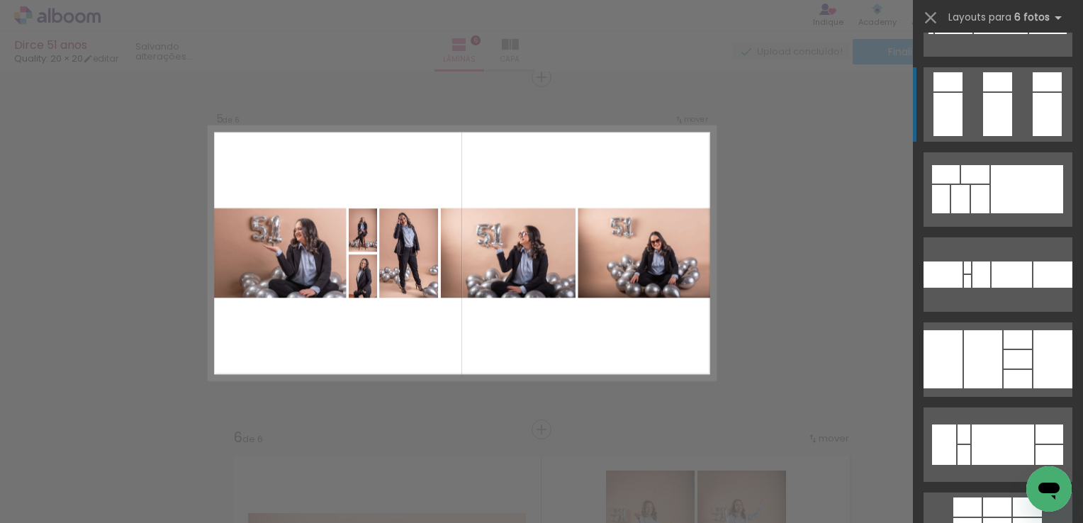
scroll to position [2622, 0]
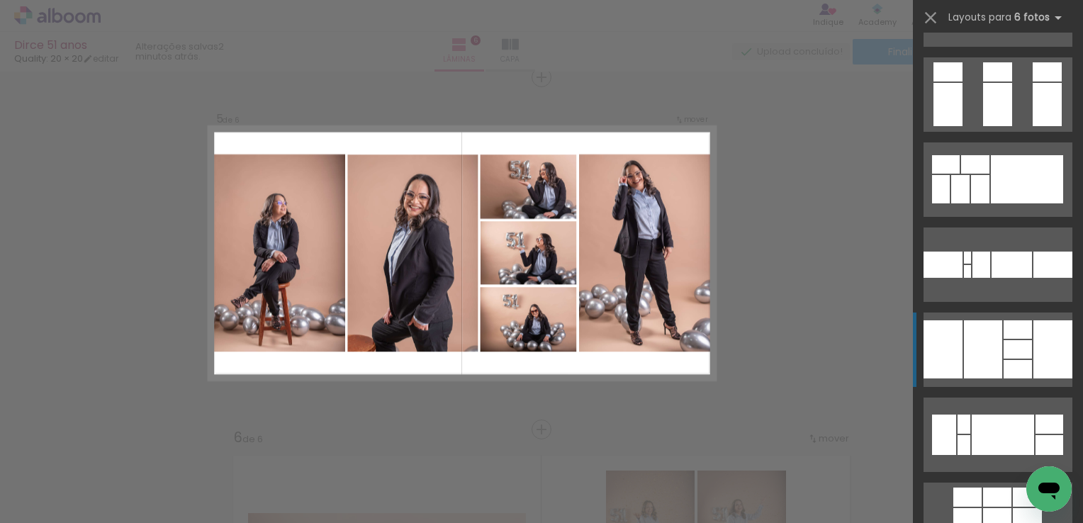
click at [1003, 354] on div at bounding box center [1017, 349] width 28 height 18
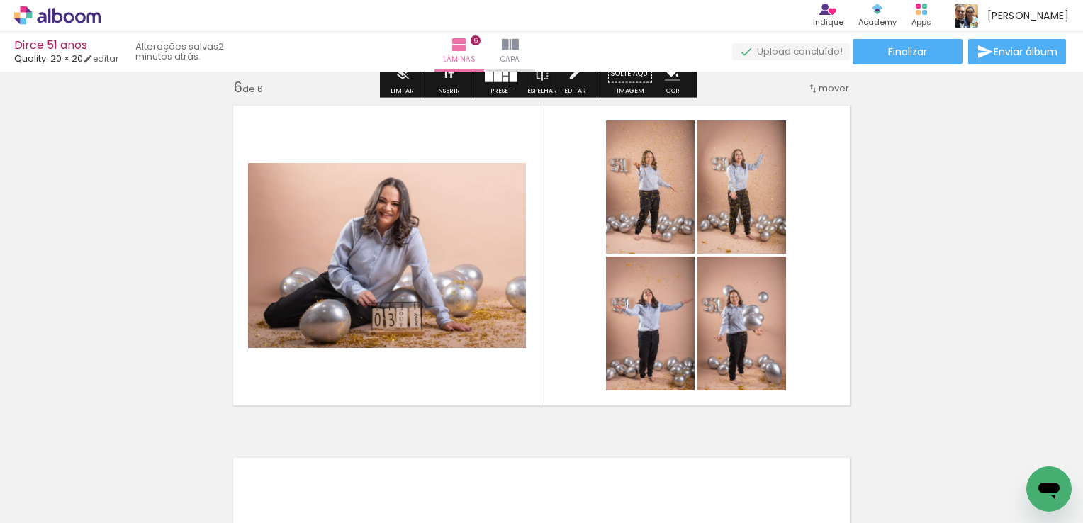
scroll to position [1781, 0]
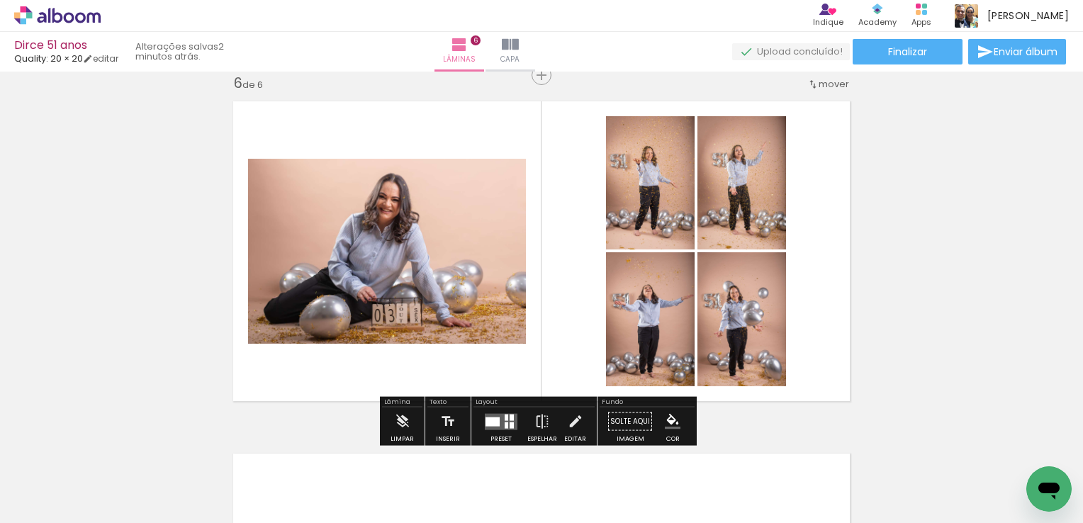
click at [503, 410] on div at bounding box center [501, 421] width 38 height 28
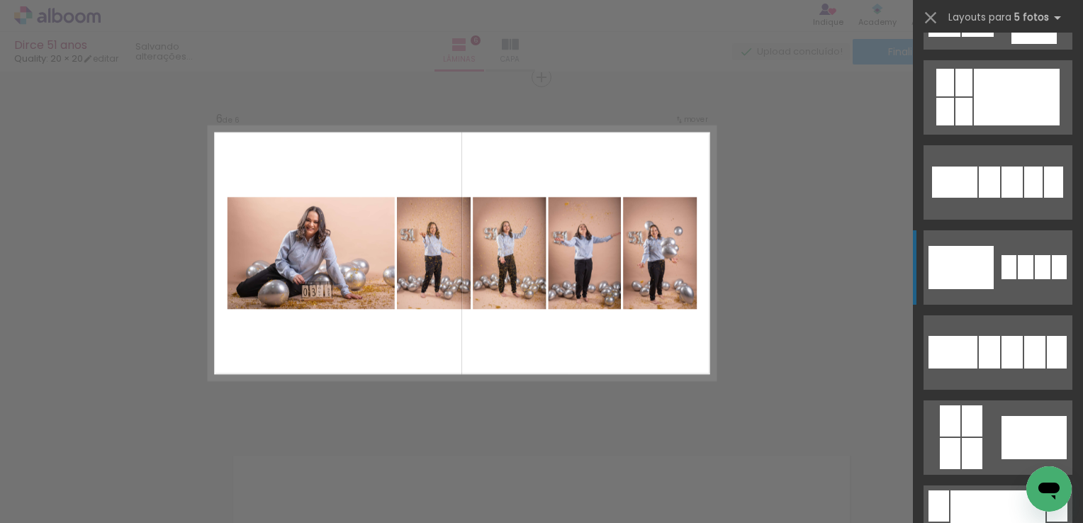
scroll to position [779, 0]
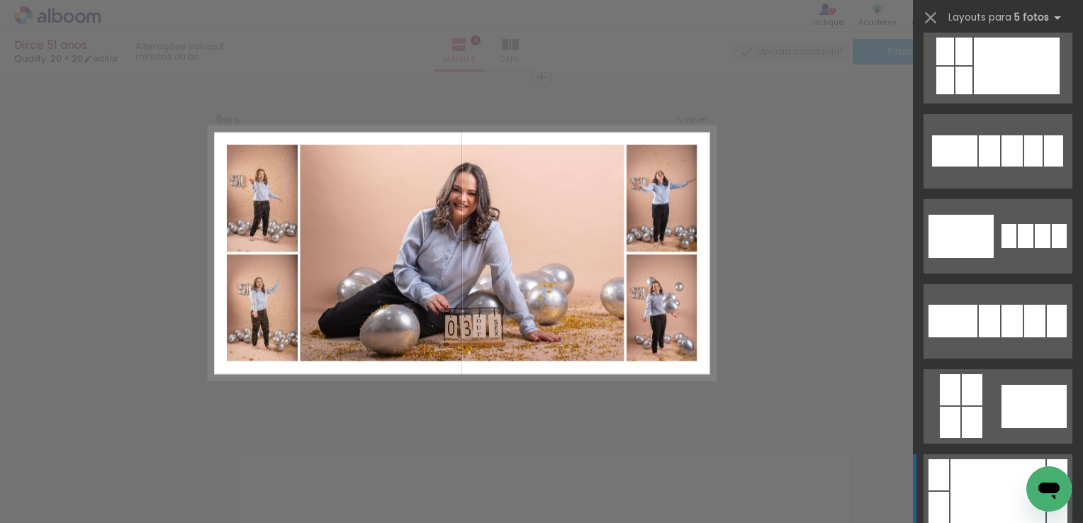
click at [975, 471] on div at bounding box center [997, 491] width 95 height 64
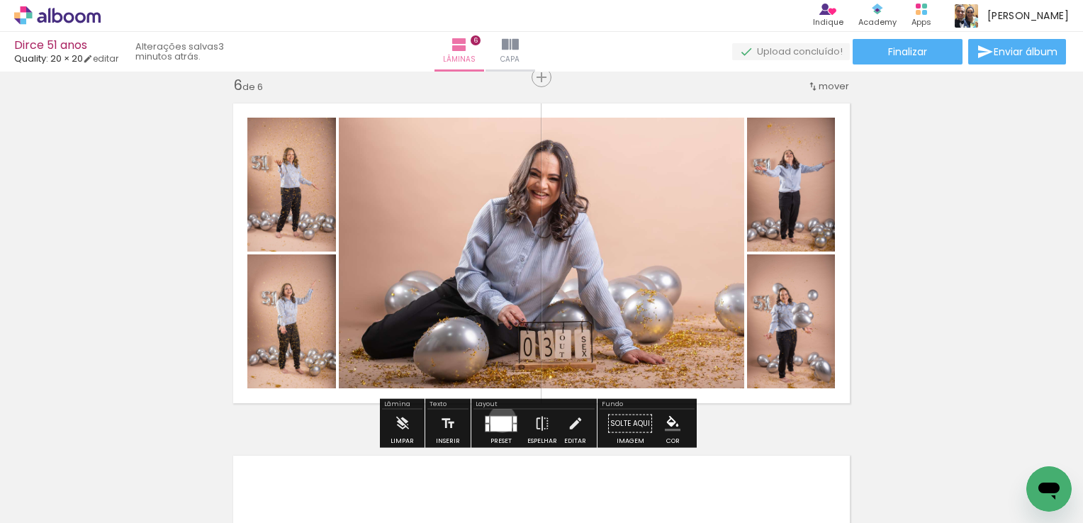
click at [499, 418] on div at bounding box center [500, 423] width 21 height 15
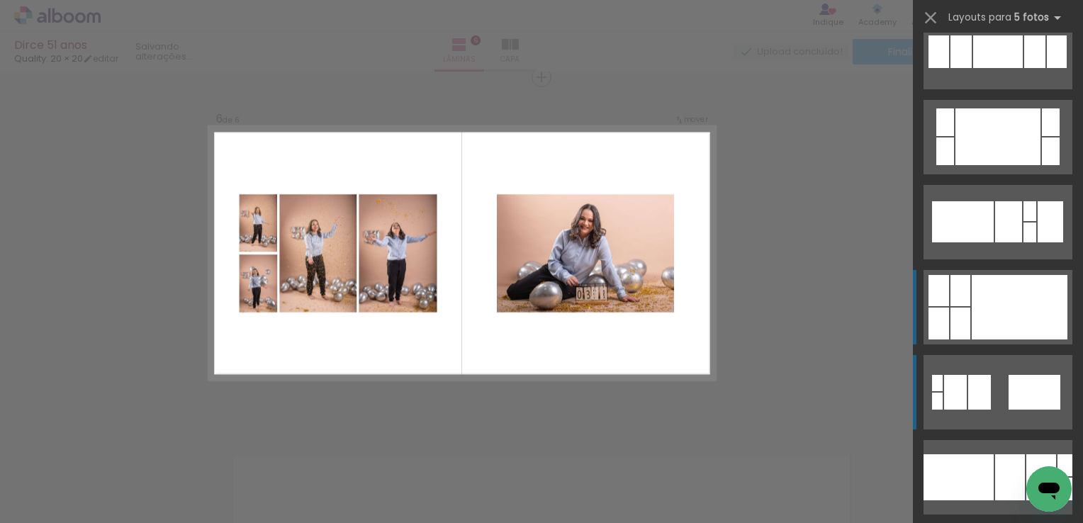
scroll to position [1460, 0]
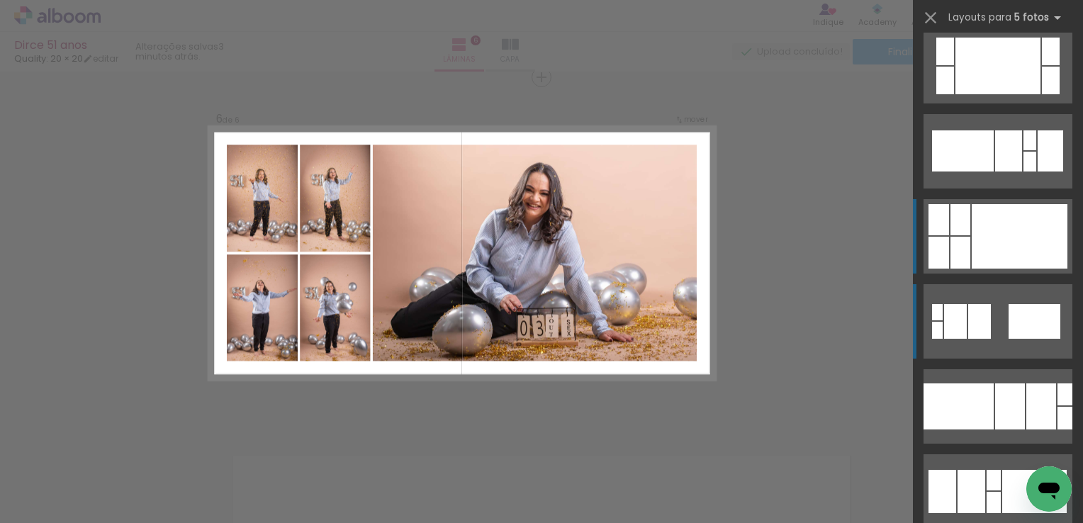
click at [1018, 237] on div at bounding box center [1019, 236] width 96 height 64
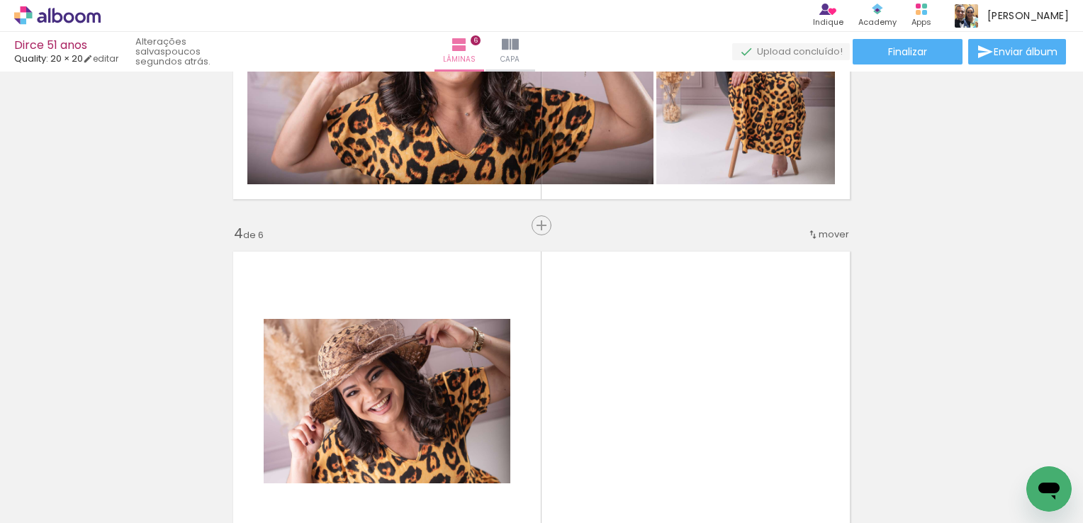
scroll to position [901, 0]
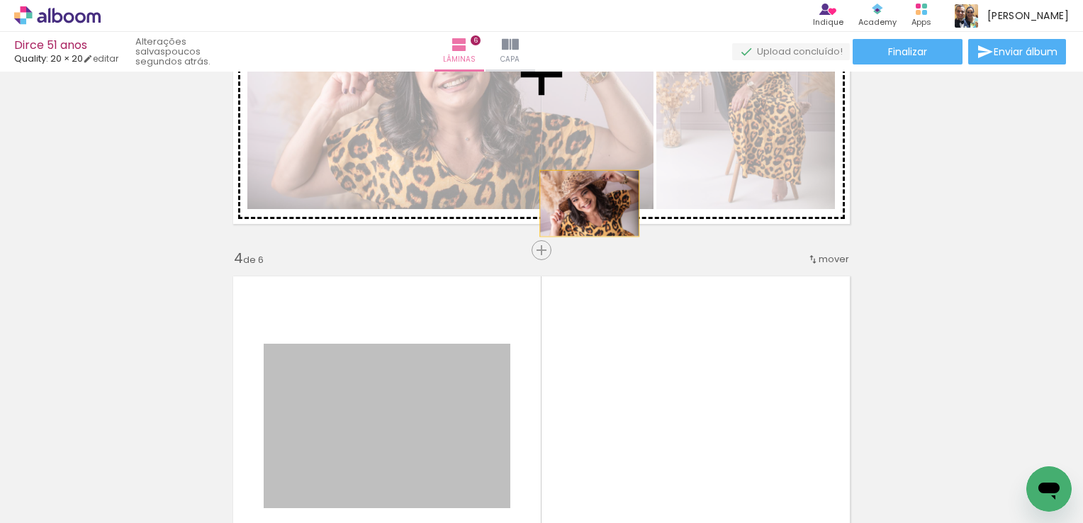
drag, startPoint x: 451, startPoint y: 373, endPoint x: 636, endPoint y: 185, distance: 263.6
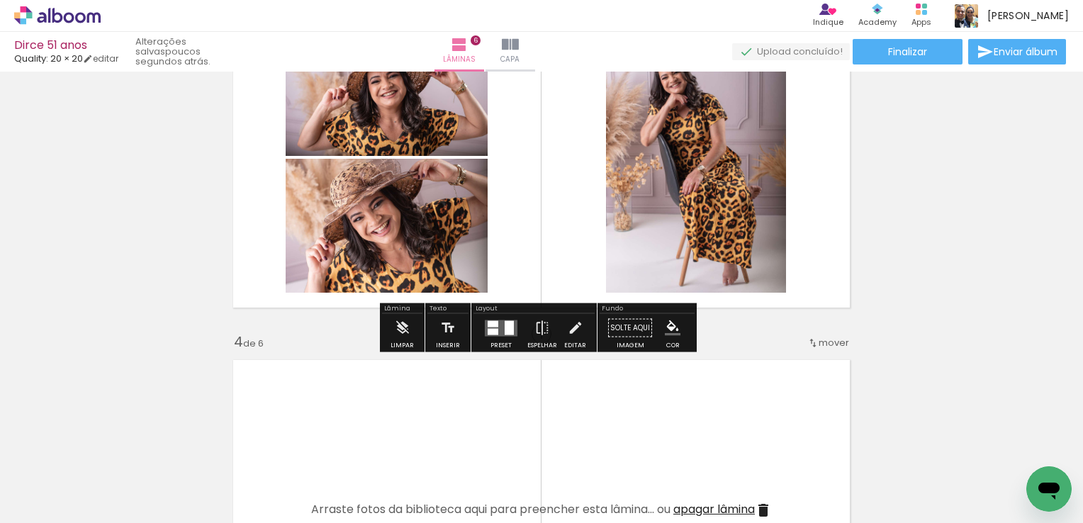
scroll to position [760, 0]
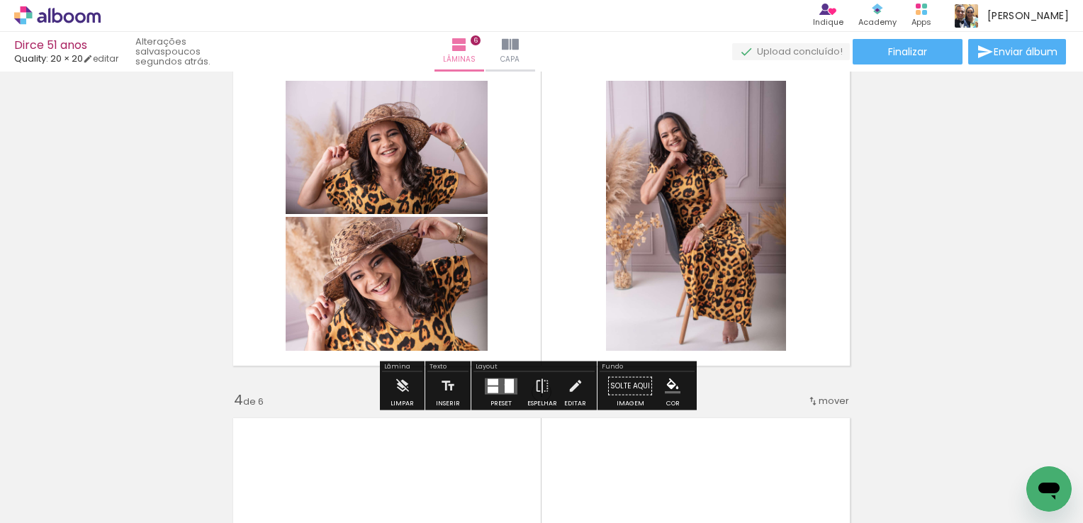
click at [505, 384] on div at bounding box center [509, 385] width 9 height 14
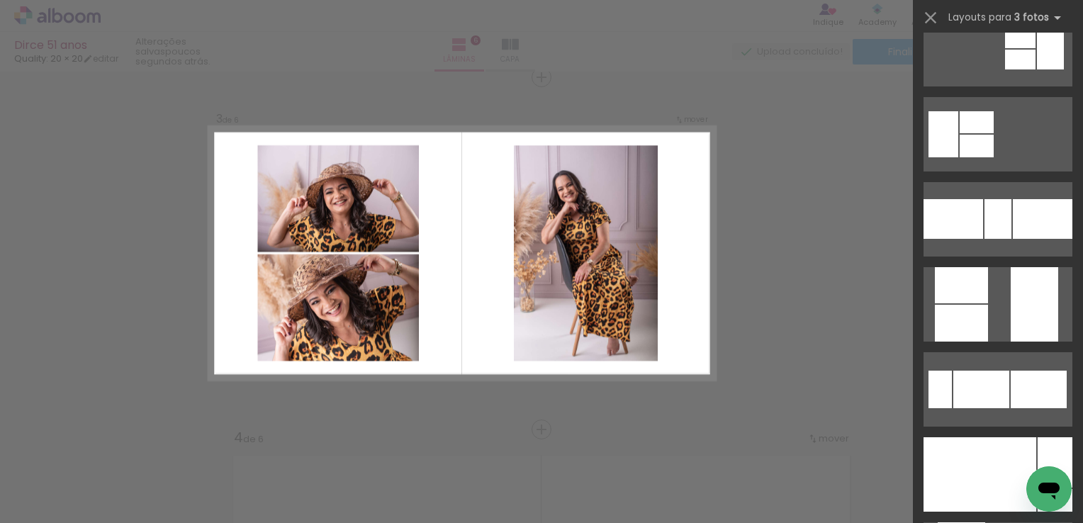
scroll to position [0, 0]
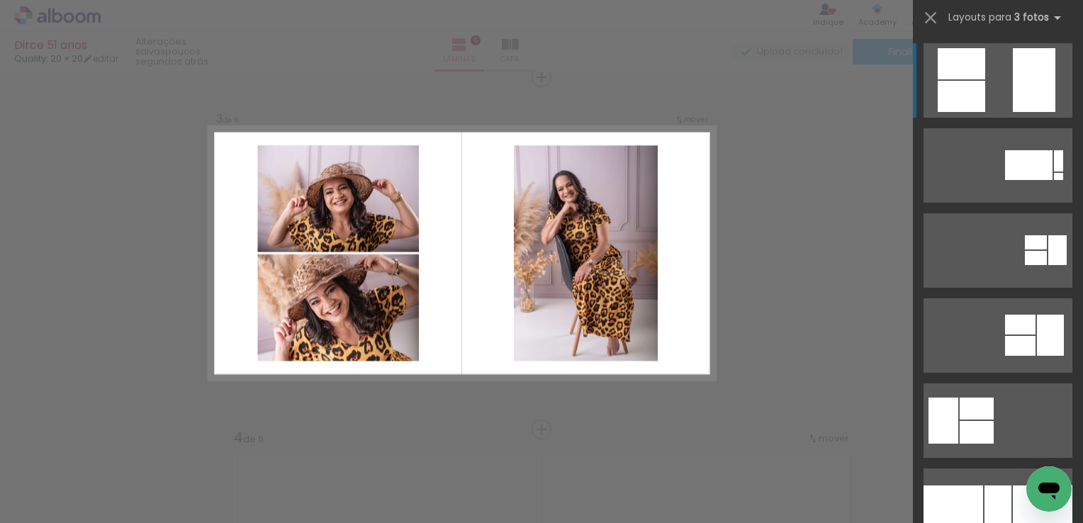
click at [989, 82] on quentale-layouter at bounding box center [997, 80] width 149 height 74
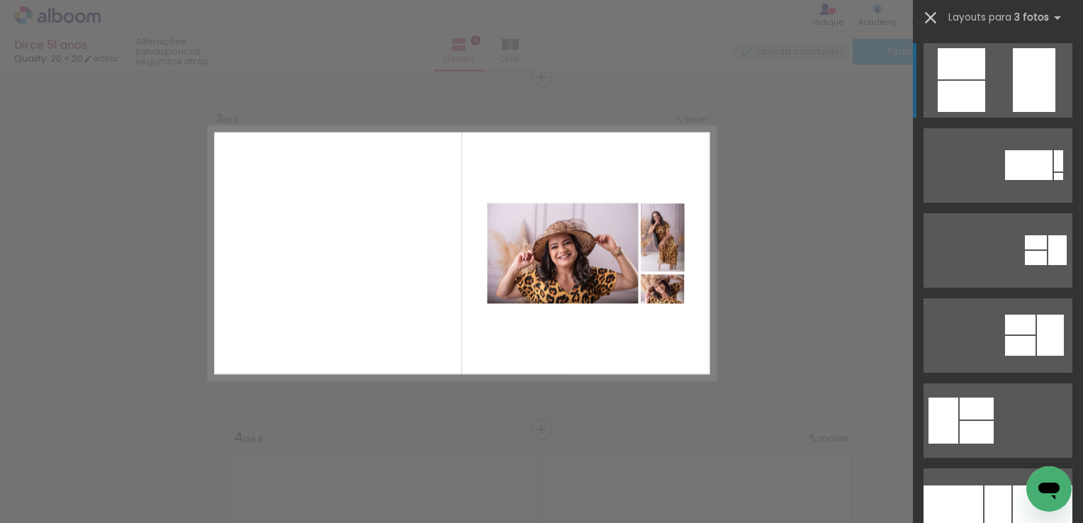
click at [933, 14] on iron-icon at bounding box center [930, 18] width 20 height 20
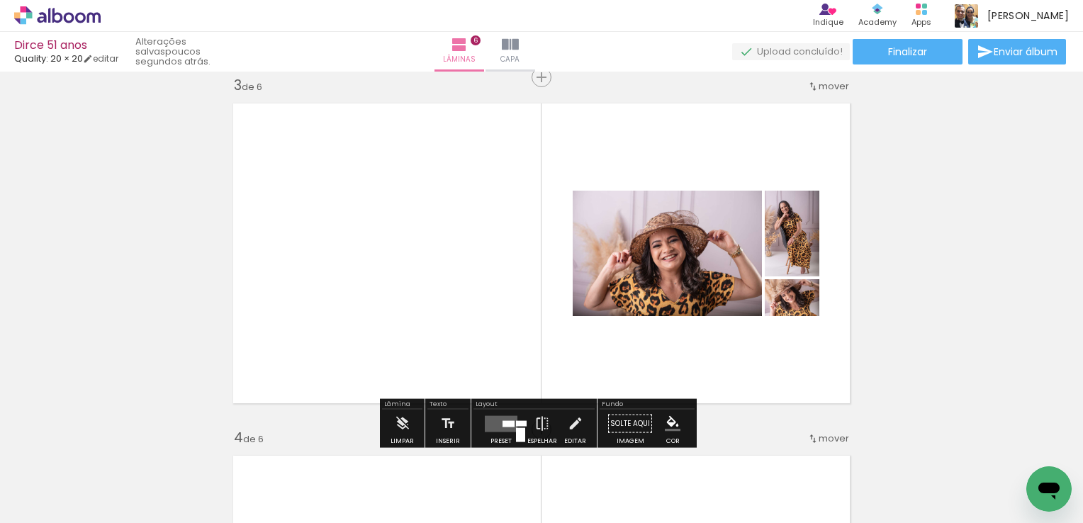
click at [502, 420] on div at bounding box center [508, 423] width 12 height 6
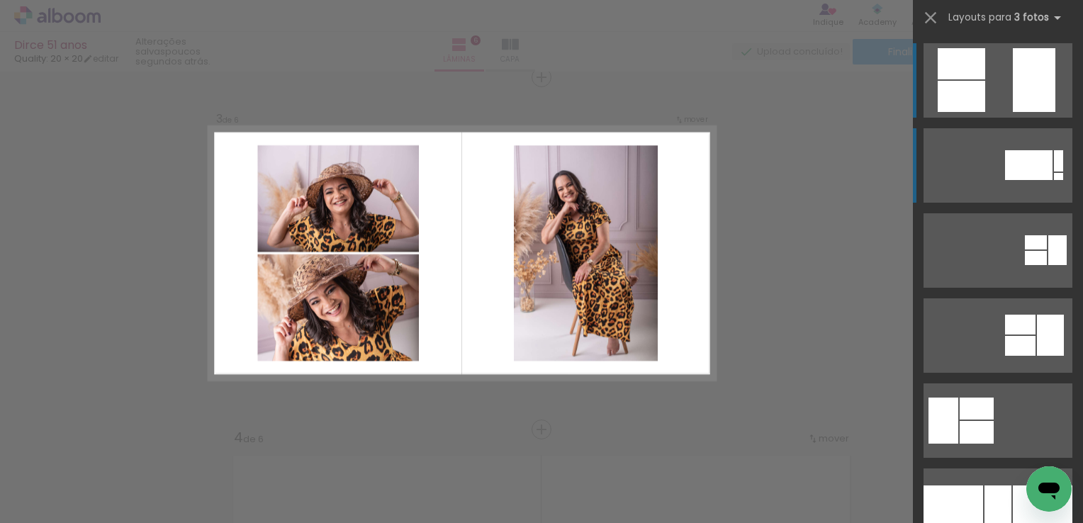
click at [996, 79] on quentale-layouter at bounding box center [997, 80] width 149 height 74
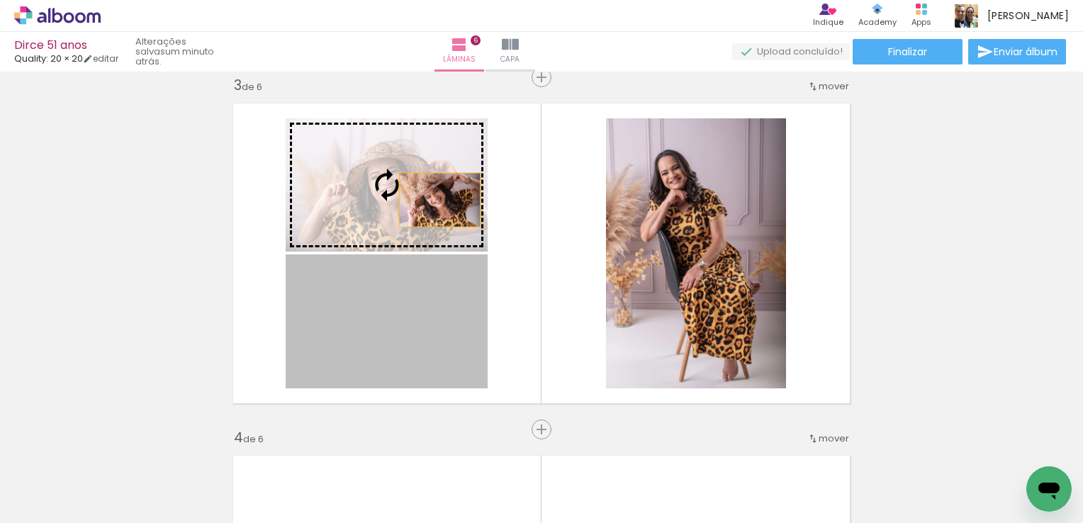
drag, startPoint x: 420, startPoint y: 332, endPoint x: 436, endPoint y: 188, distance: 144.7
click at [0, 0] on slot at bounding box center [0, 0] width 0 height 0
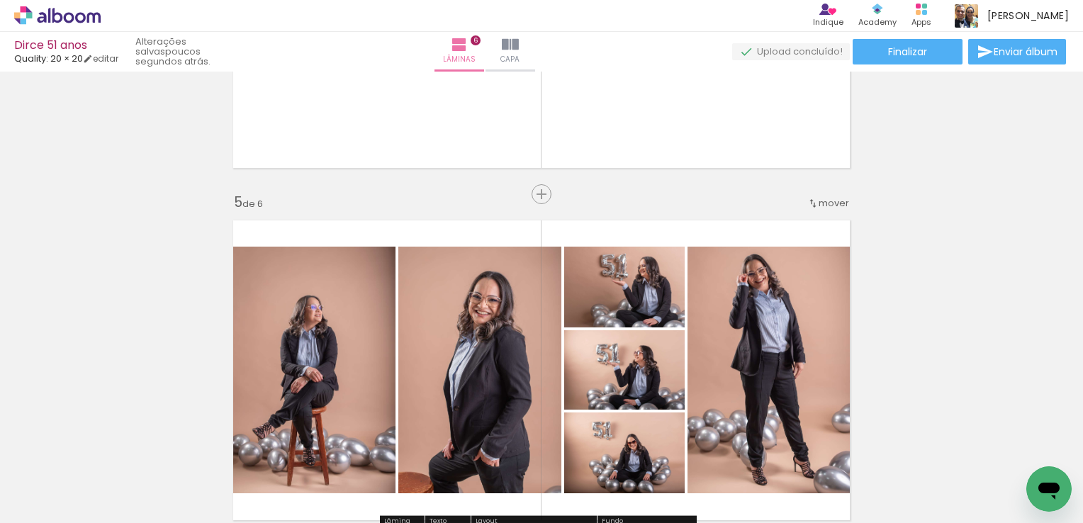
scroll to position [1275, 0]
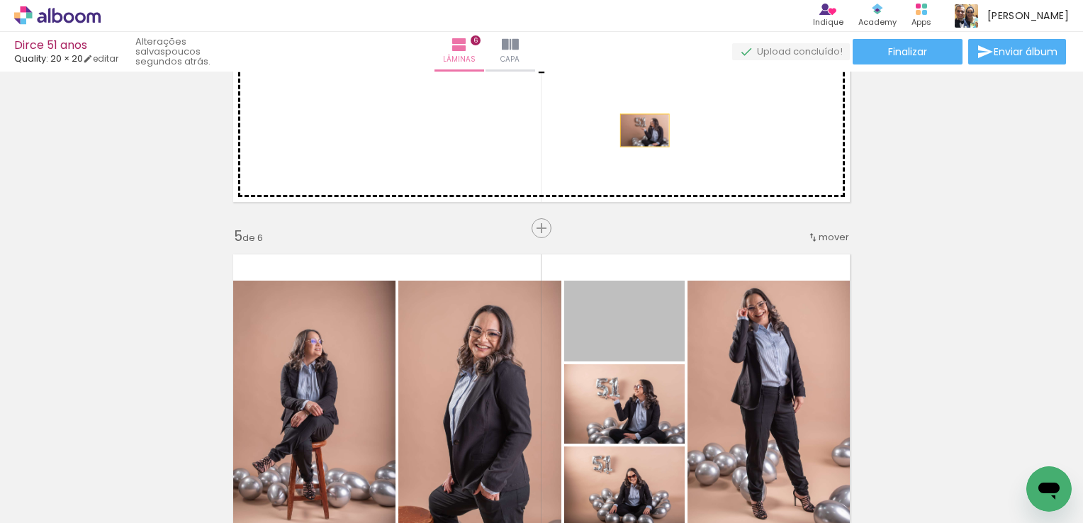
drag, startPoint x: 635, startPoint y: 329, endPoint x: 654, endPoint y: 259, distance: 72.0
click at [641, 124] on div "Inserir lâmina 1 de 6 Inserir lâmina 2 de 6 Inserir lâmina 3 de 6 Inserir lâmin…" at bounding box center [541, 34] width 1083 height 2466
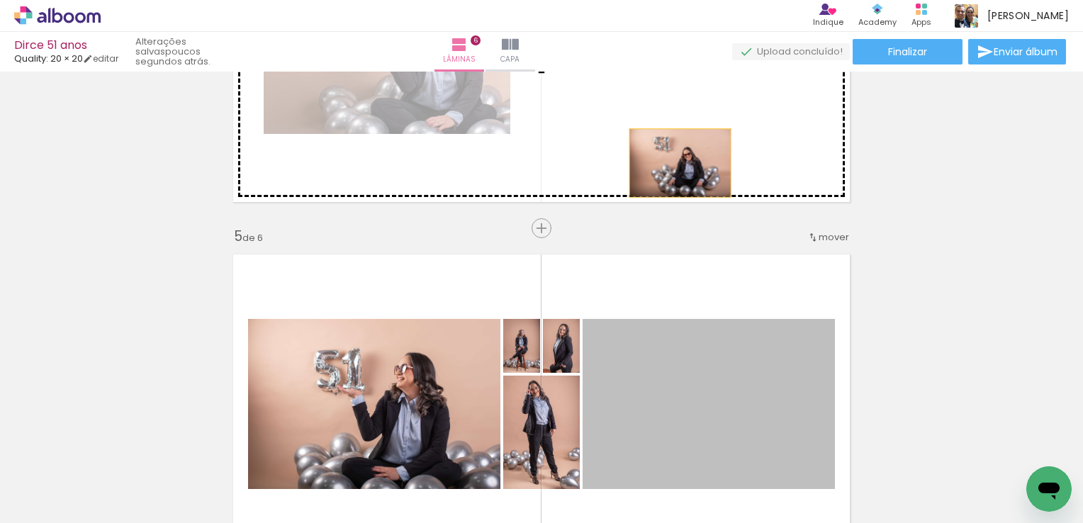
drag, startPoint x: 653, startPoint y: 402, endPoint x: 727, endPoint y: 199, distance: 216.5
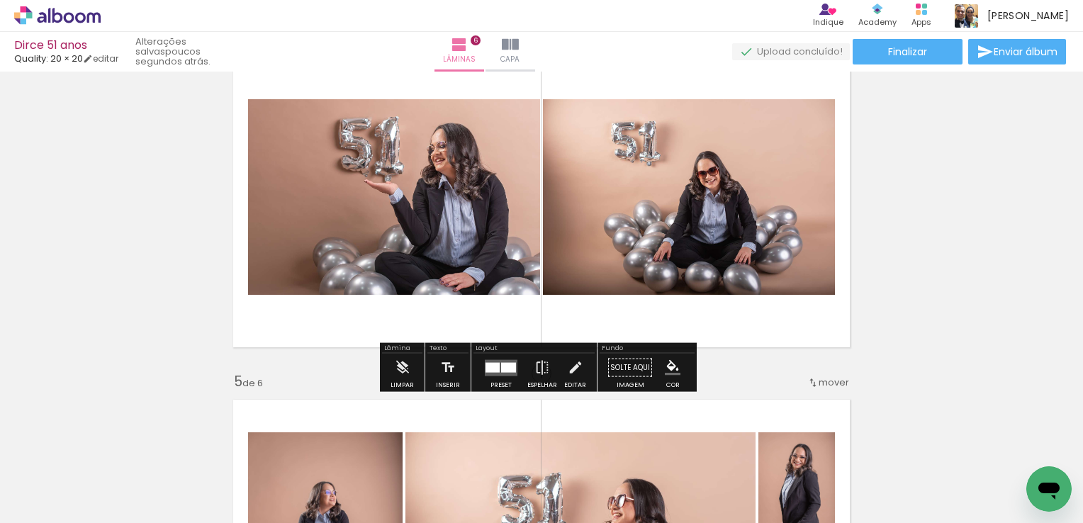
scroll to position [1134, 0]
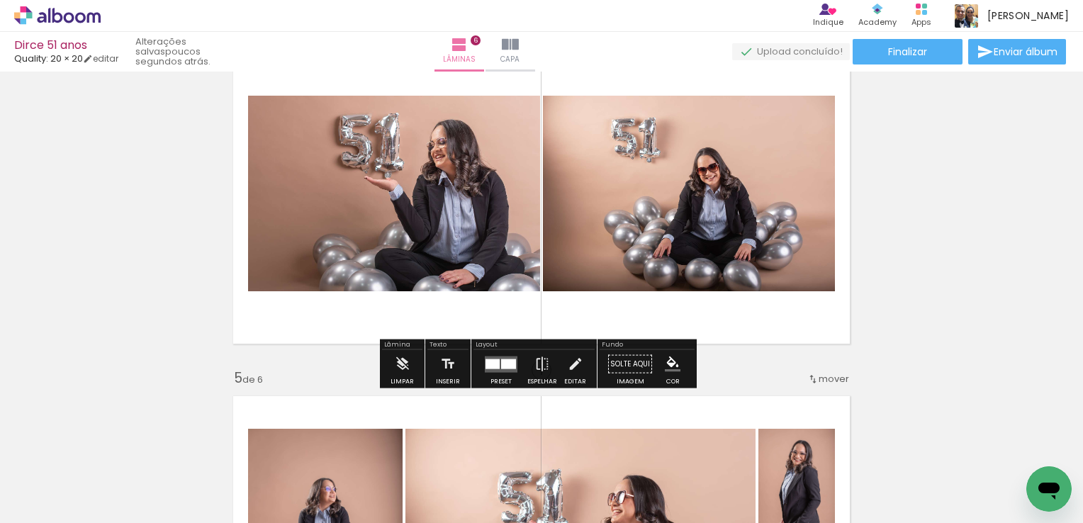
click at [510, 361] on div at bounding box center [508, 364] width 15 height 10
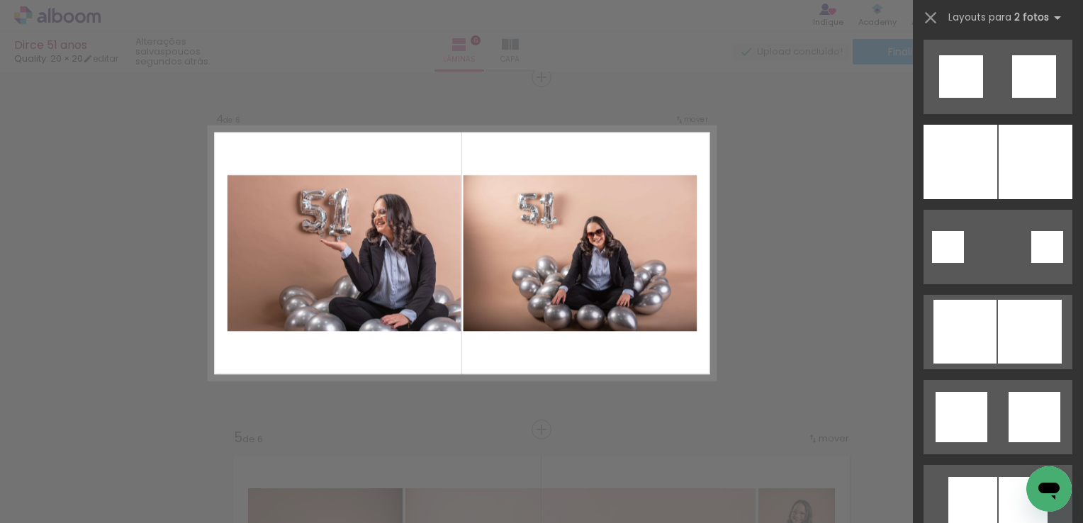
scroll to position [3600, 0]
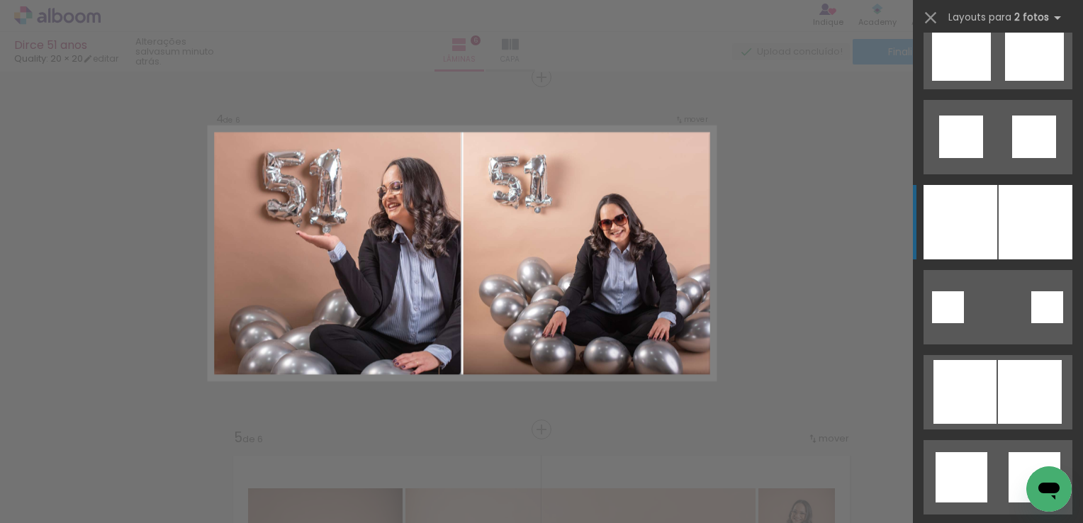
click at [1012, 243] on div at bounding box center [1035, 222] width 74 height 74
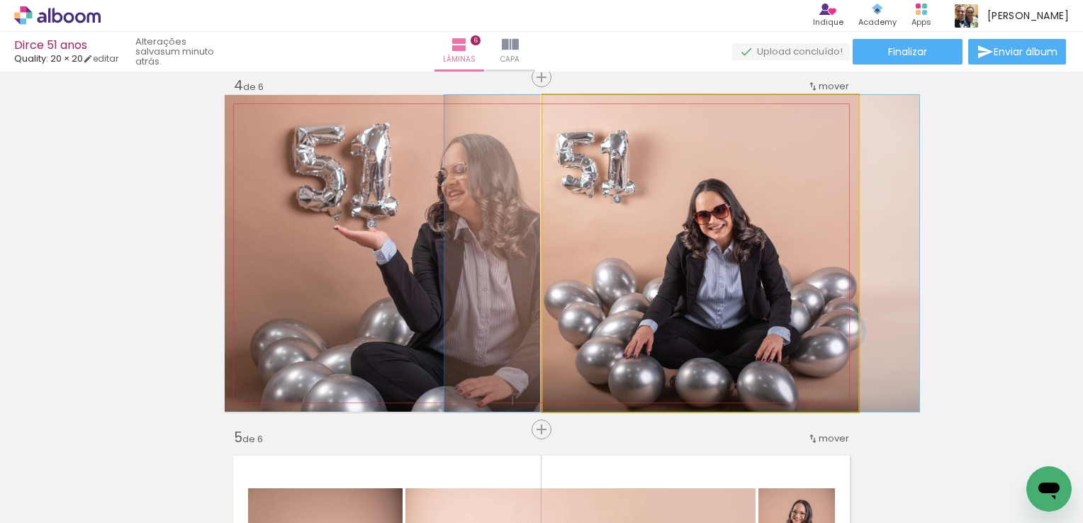
drag, startPoint x: 775, startPoint y: 225, endPoint x: 757, endPoint y: 223, distance: 18.5
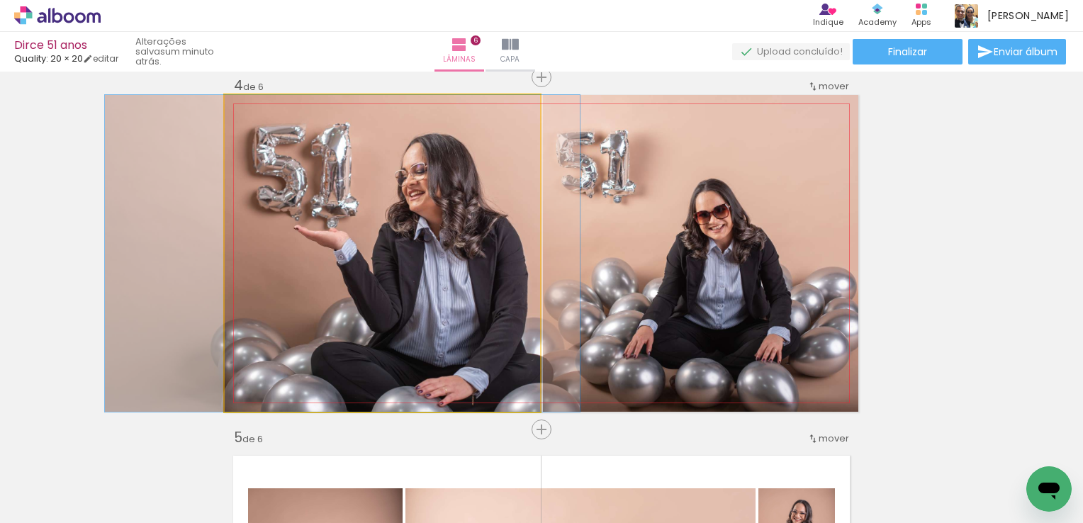
drag, startPoint x: 456, startPoint y: 232, endPoint x: 417, endPoint y: 233, distance: 39.7
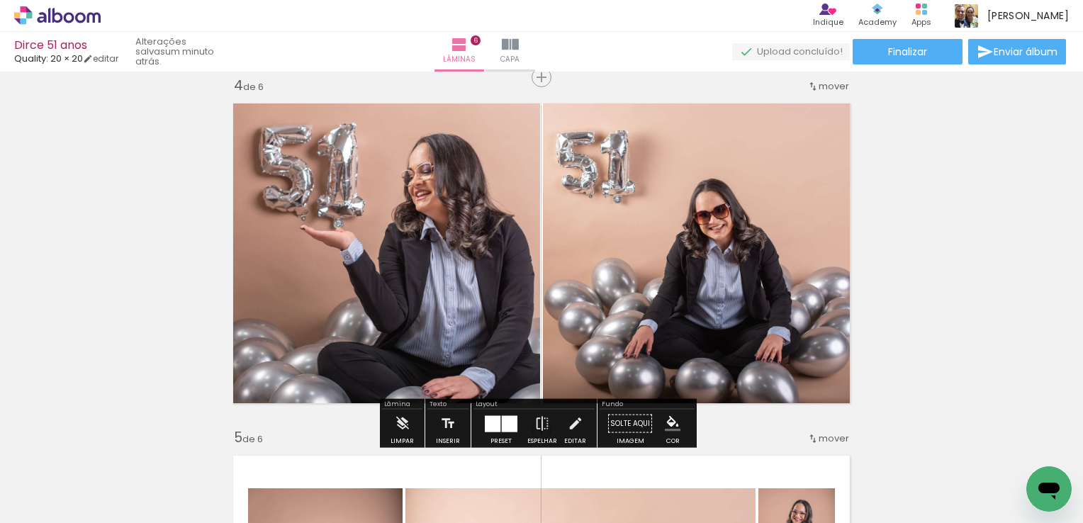
click at [951, 269] on div "Inserir lâmina 1 de 6 Inserir lâmina 2 de 6 Inserir lâmina 3 de 6 Inserir lâmin…" at bounding box center [541, 235] width 1083 height 2466
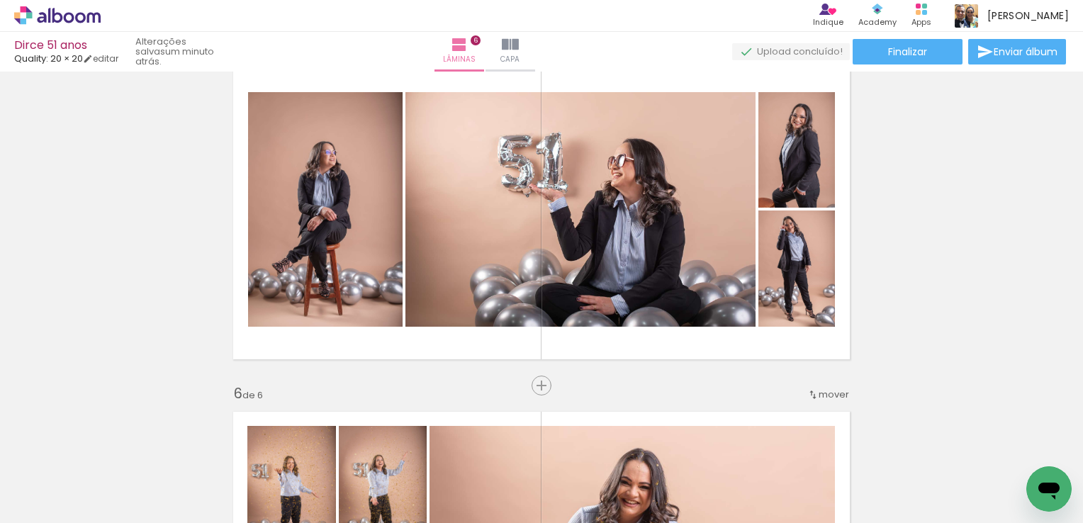
scroll to position [1499, 0]
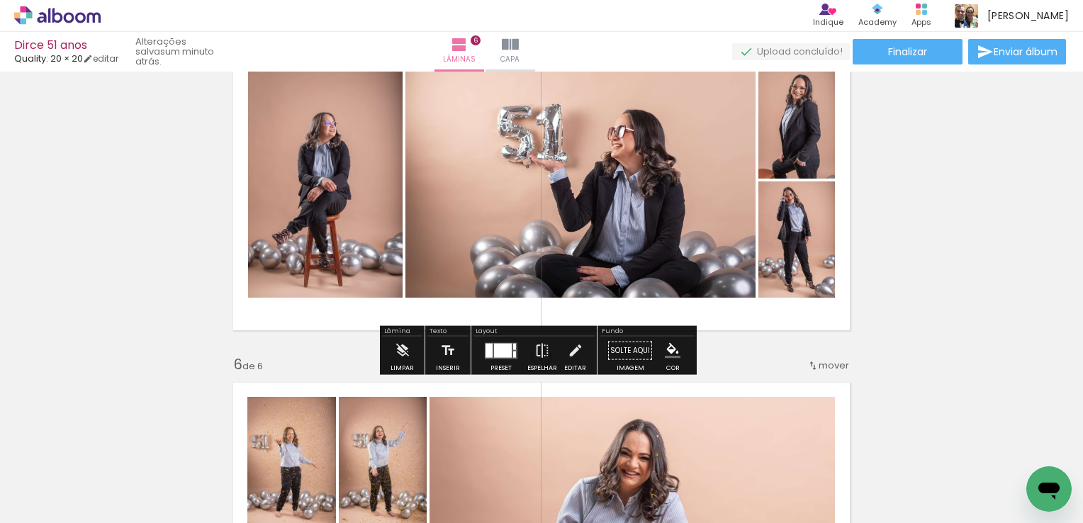
click at [501, 354] on div at bounding box center [503, 350] width 18 height 14
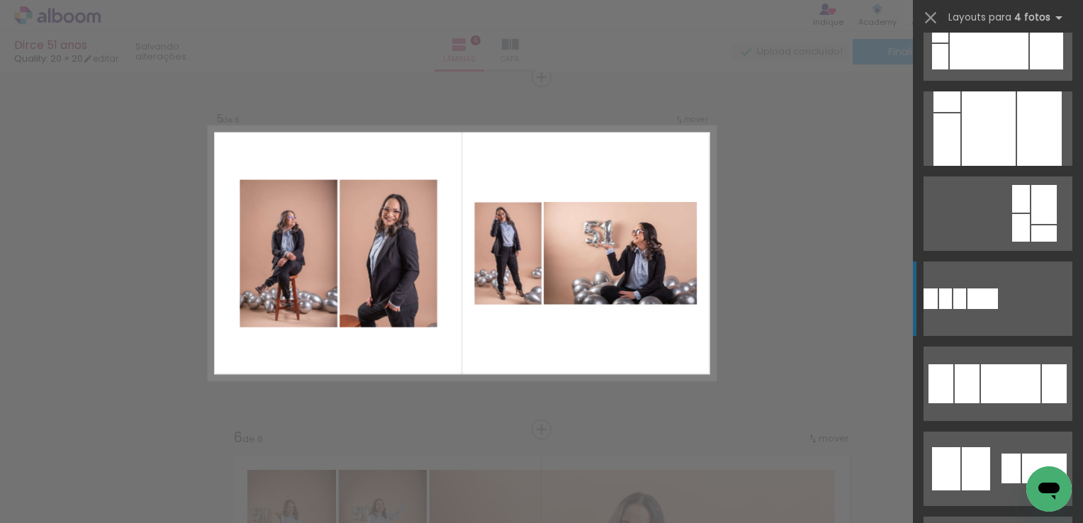
scroll to position [1275, 0]
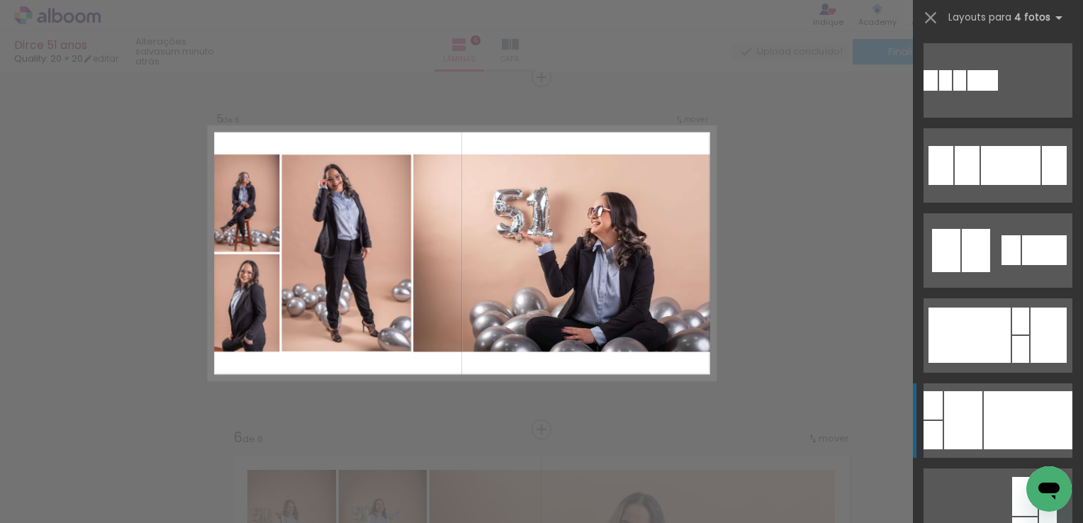
click at [1001, 404] on div at bounding box center [1028, 420] width 89 height 58
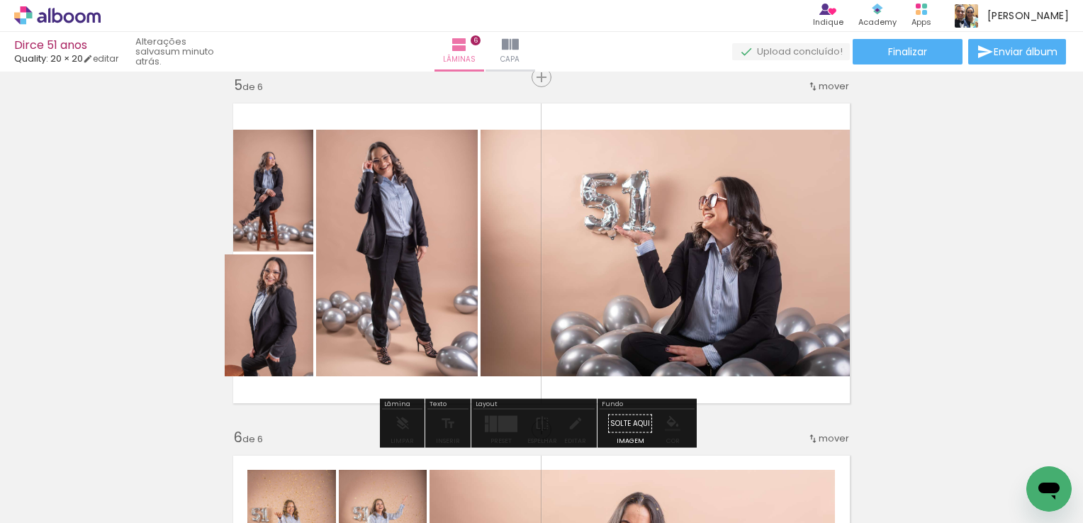
drag, startPoint x: 259, startPoint y: 301, endPoint x: 410, endPoint y: 262, distance: 156.6
click at [0, 0] on slot at bounding box center [0, 0] width 0 height 0
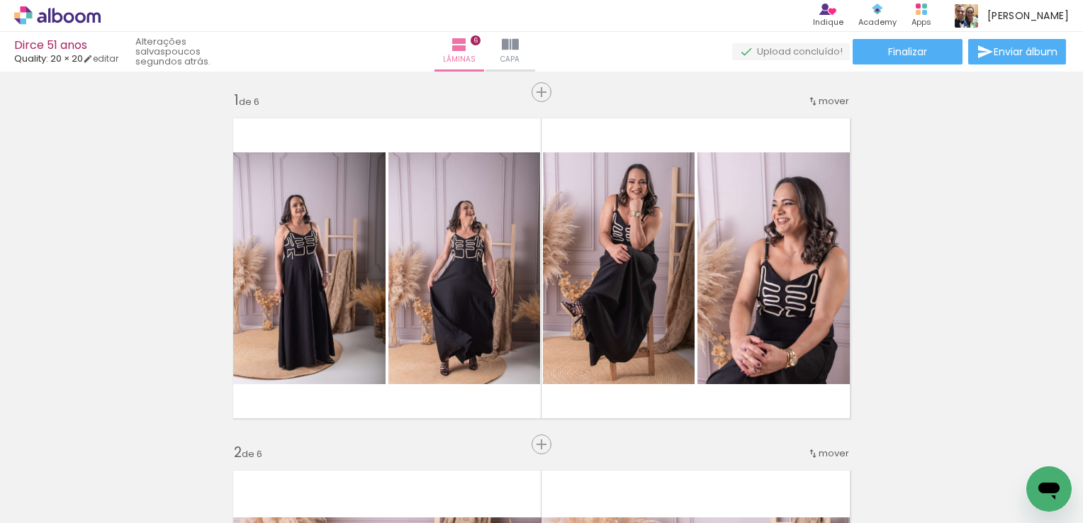
scroll to position [0, 0]
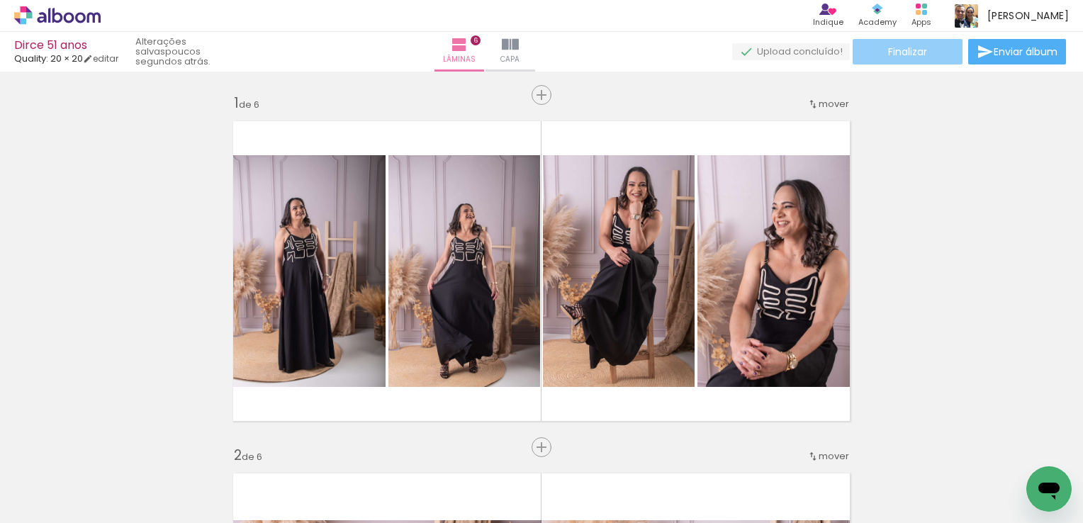
click at [935, 57] on paper-button "Finalizar" at bounding box center [907, 52] width 110 height 26
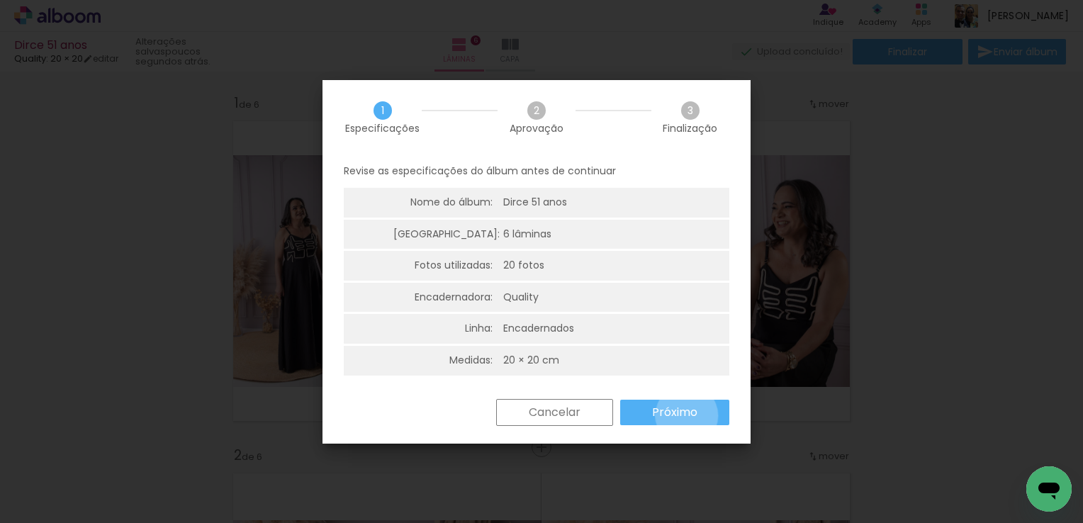
click at [0, 0] on slot "Próximo" at bounding box center [0, 0] width 0 height 0
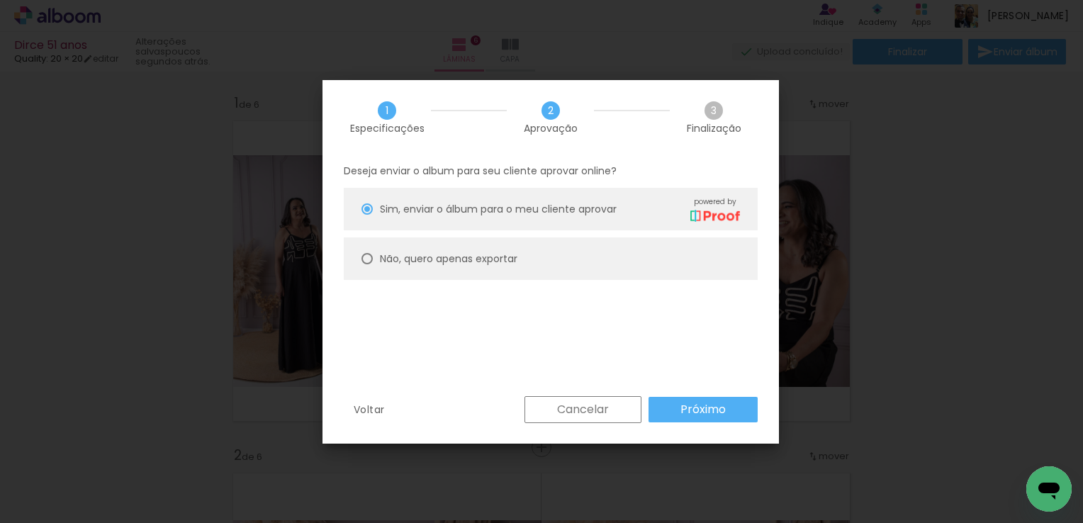
click at [0, 0] on slot "Não, quero apenas exportar" at bounding box center [0, 0] width 0 height 0
type paper-radio-button "on"
click at [0, 0] on slot "Próximo" at bounding box center [0, 0] width 0 height 0
type input "Alta, 300 DPI"
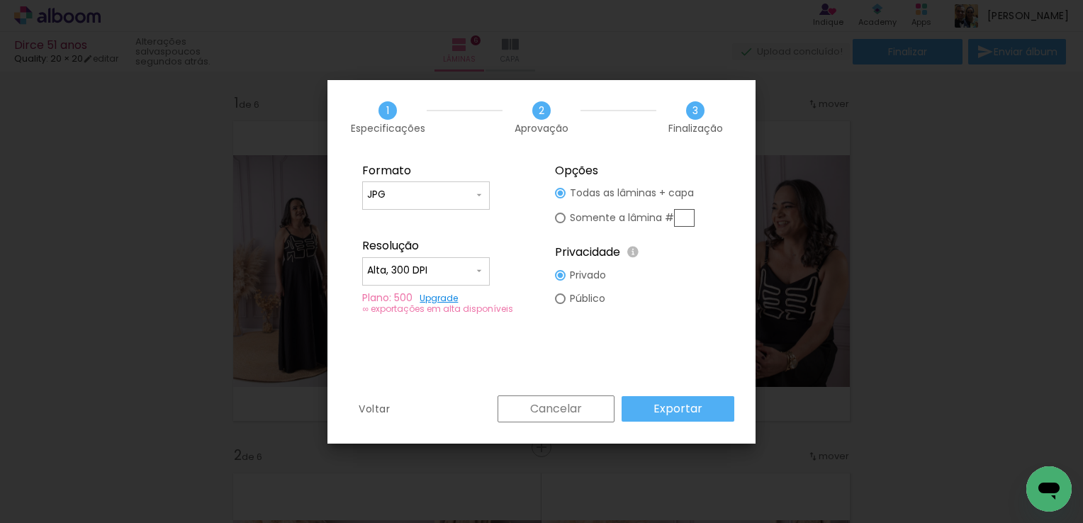
click at [0, 0] on slot "Exportar" at bounding box center [0, 0] width 0 height 0
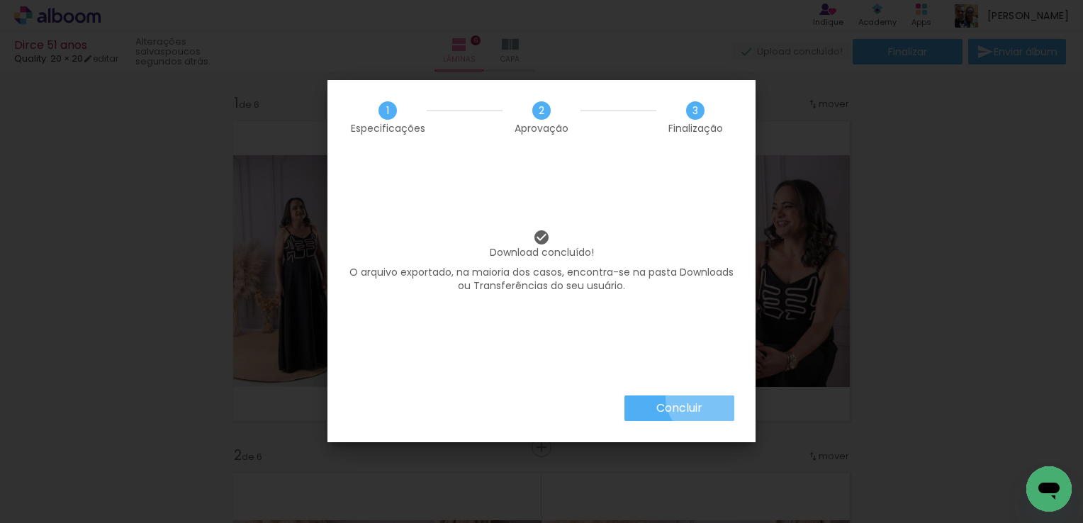
click at [706, 398] on paper-button "Concluir" at bounding box center [679, 408] width 110 height 26
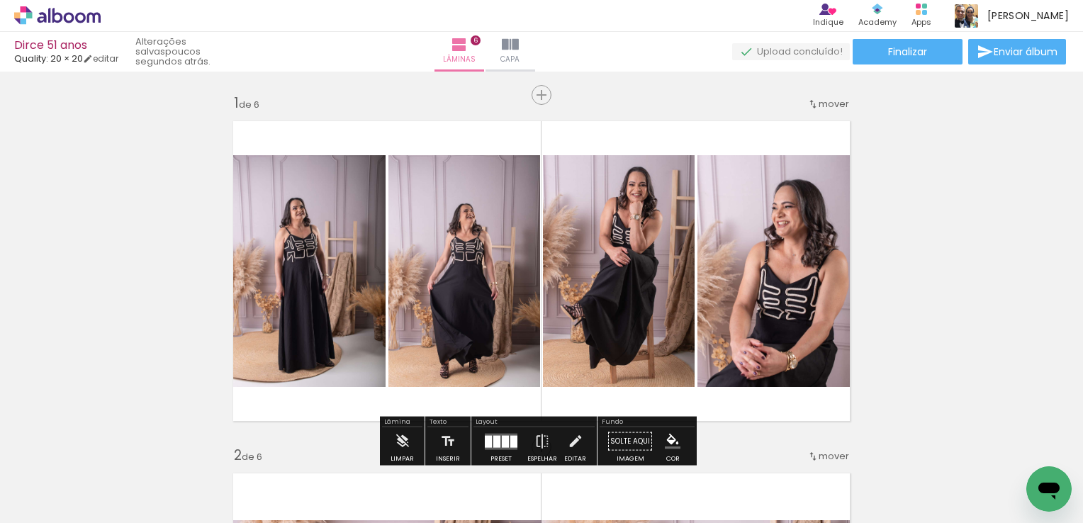
click at [65, 4] on div "› Editor de álbum Indique Indique e ganhe Conteúdo que inspira Academy Produtos…" at bounding box center [541, 16] width 1083 height 32
click at [62, 16] on icon at bounding box center [57, 15] width 11 height 15
